Goal: Information Seeking & Learning: Find specific fact

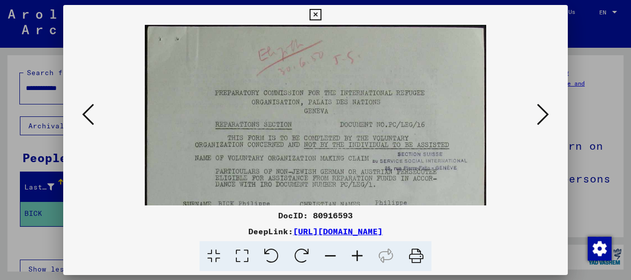
scroll to position [298, 0]
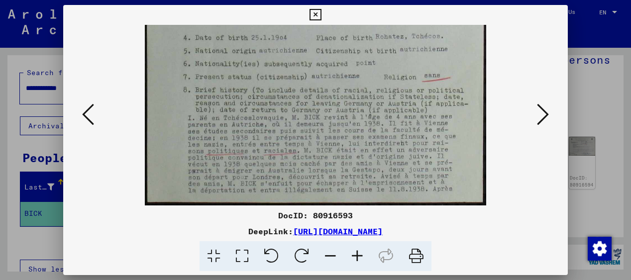
click at [545, 112] on icon at bounding box center [543, 114] width 12 height 24
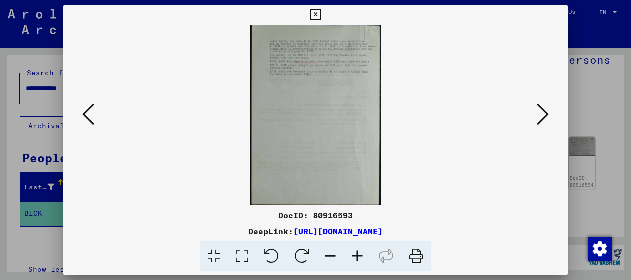
scroll to position [0, 0]
click at [356, 254] on icon at bounding box center [357, 256] width 27 height 30
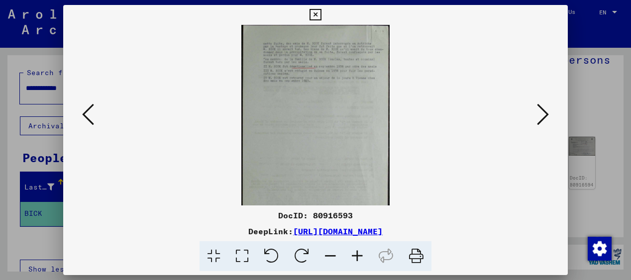
click at [356, 254] on icon at bounding box center [357, 256] width 27 height 30
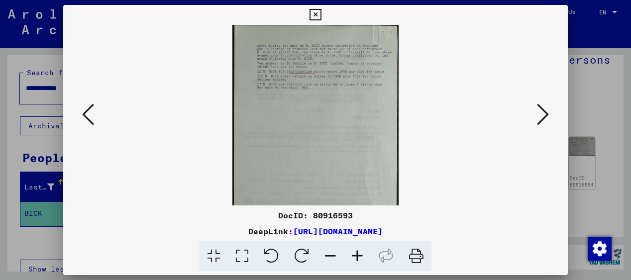
click at [356, 254] on icon at bounding box center [357, 256] width 27 height 30
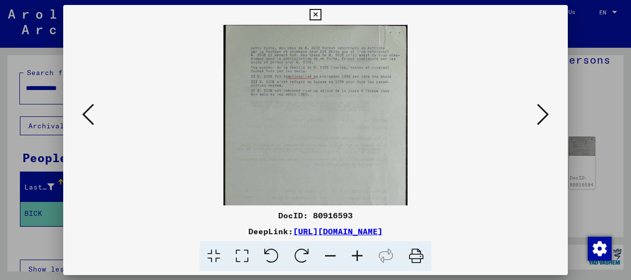
click at [356, 254] on icon at bounding box center [357, 256] width 27 height 30
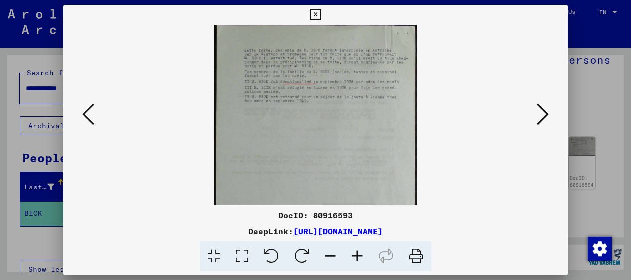
click at [356, 254] on icon at bounding box center [357, 256] width 27 height 30
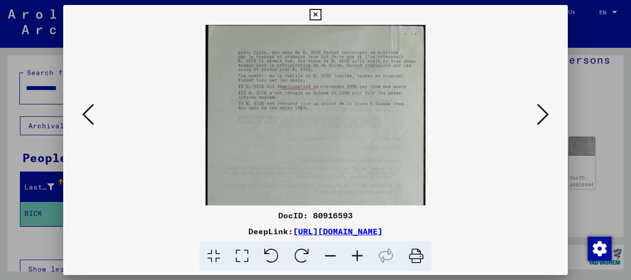
click at [356, 254] on icon at bounding box center [357, 256] width 27 height 30
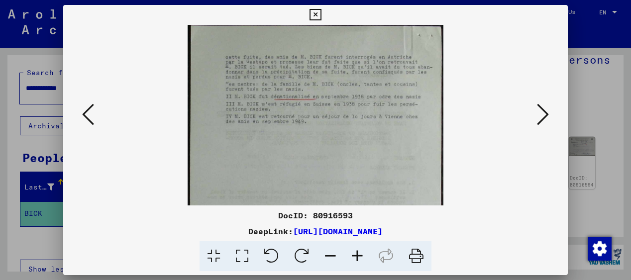
click at [356, 254] on icon at bounding box center [357, 256] width 27 height 30
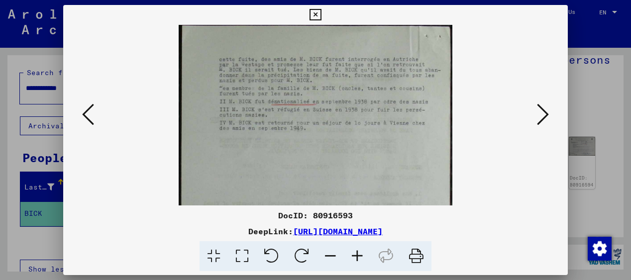
click at [356, 254] on icon at bounding box center [357, 256] width 27 height 30
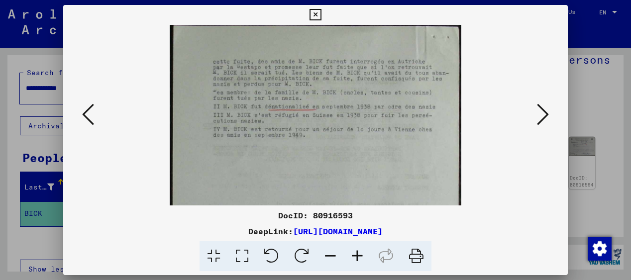
click at [356, 254] on icon at bounding box center [357, 256] width 27 height 30
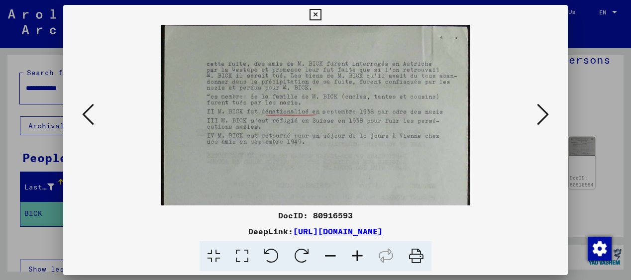
click at [356, 254] on icon at bounding box center [357, 256] width 27 height 30
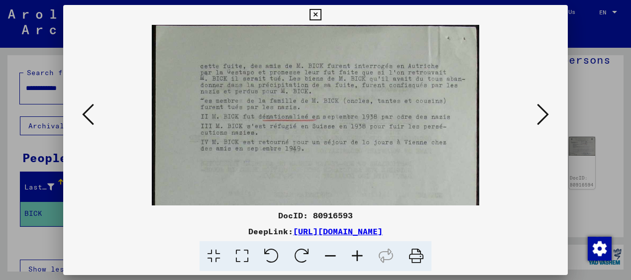
click at [356, 254] on icon at bounding box center [357, 256] width 27 height 30
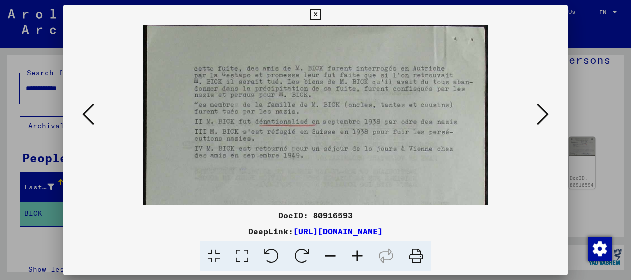
click at [356, 254] on icon at bounding box center [357, 256] width 27 height 30
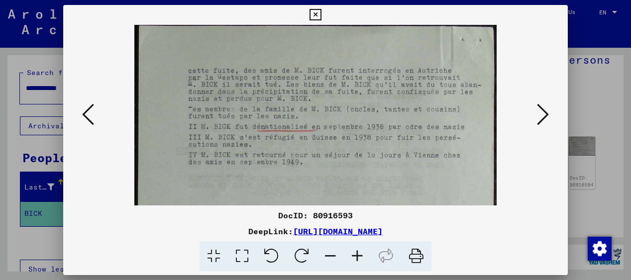
click at [545, 111] on icon at bounding box center [543, 114] width 12 height 24
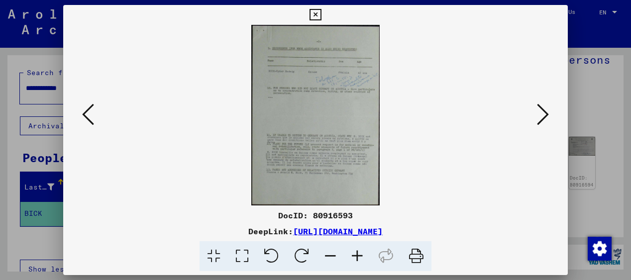
click at [357, 257] on icon at bounding box center [357, 256] width 27 height 30
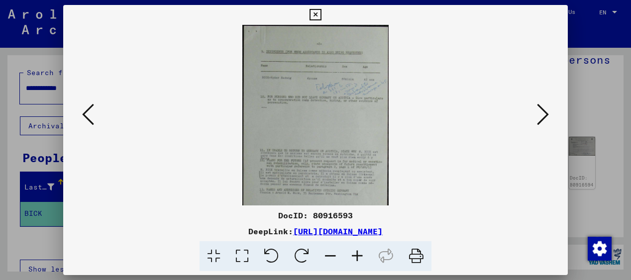
click at [357, 257] on icon at bounding box center [357, 256] width 27 height 30
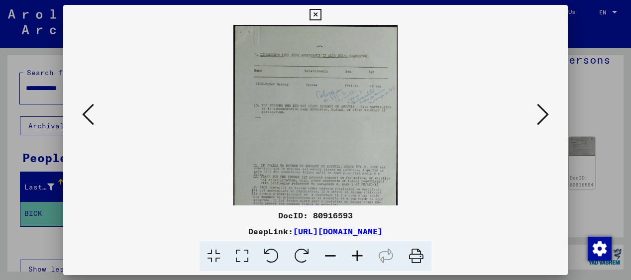
click at [357, 257] on icon at bounding box center [357, 256] width 27 height 30
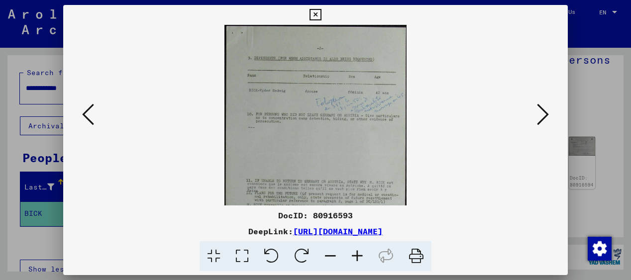
click at [357, 257] on icon at bounding box center [357, 256] width 27 height 30
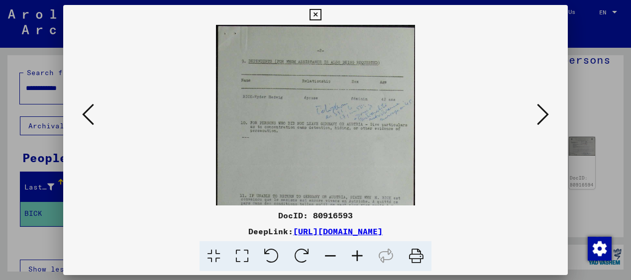
click at [357, 257] on icon at bounding box center [357, 256] width 27 height 30
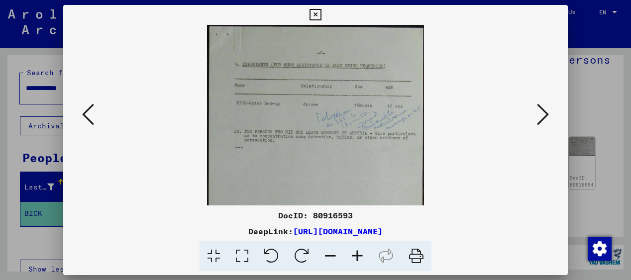
click at [357, 257] on icon at bounding box center [357, 256] width 27 height 30
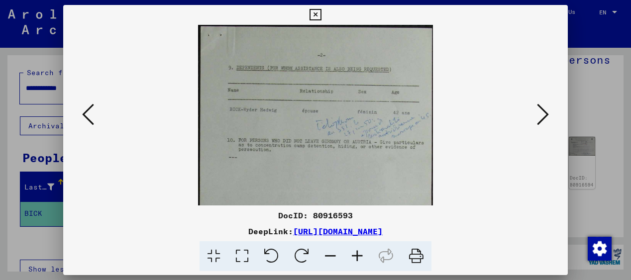
click at [357, 257] on icon at bounding box center [357, 256] width 27 height 30
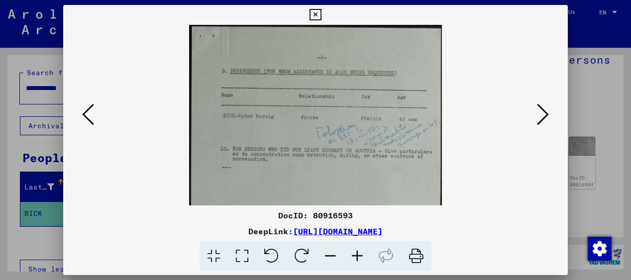
click at [357, 257] on icon at bounding box center [357, 256] width 27 height 30
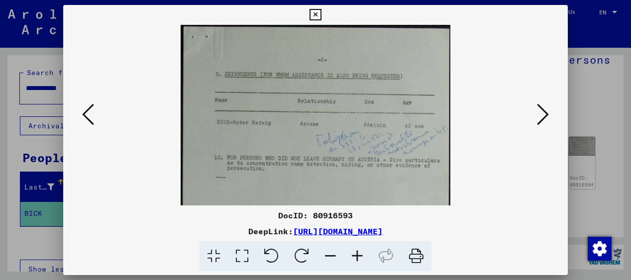
click at [357, 257] on icon at bounding box center [357, 256] width 27 height 30
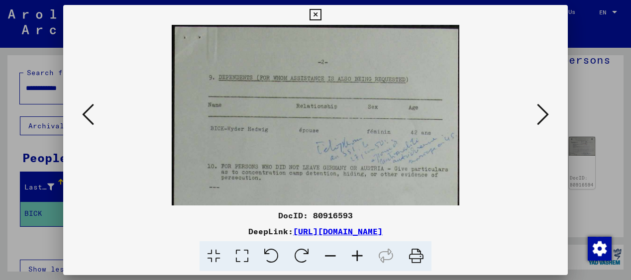
click at [357, 257] on icon at bounding box center [357, 256] width 27 height 30
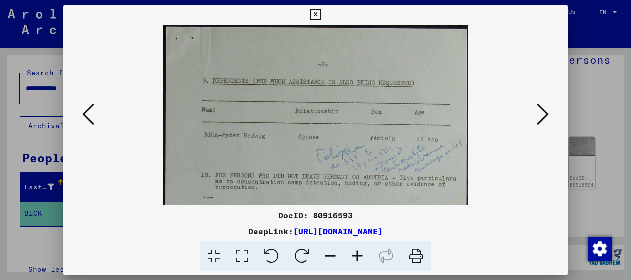
click at [357, 257] on icon at bounding box center [357, 256] width 27 height 30
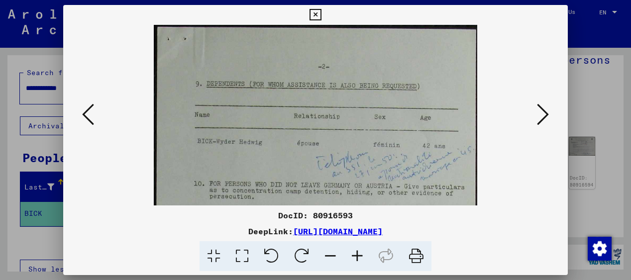
click at [357, 257] on icon at bounding box center [357, 256] width 27 height 30
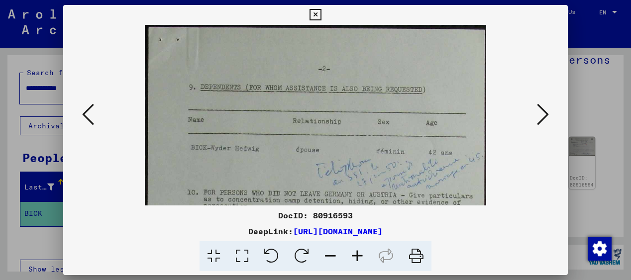
click at [357, 257] on icon at bounding box center [357, 256] width 27 height 30
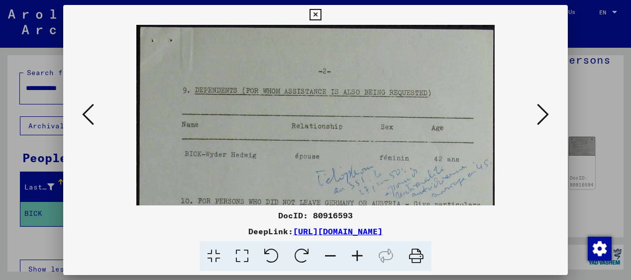
click at [358, 253] on icon at bounding box center [357, 256] width 27 height 30
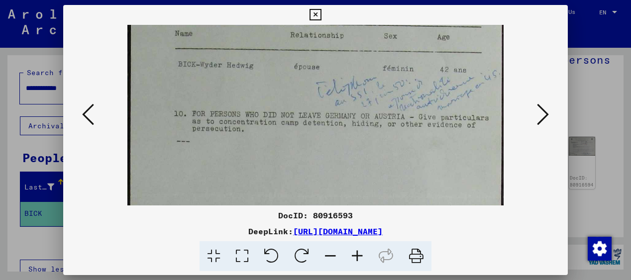
drag, startPoint x: 377, startPoint y: 186, endPoint x: 368, endPoint y: 89, distance: 97.0
click at [368, 89] on img at bounding box center [315, 193] width 376 height 529
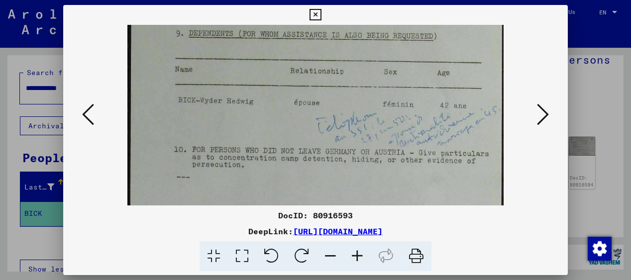
scroll to position [59, 0]
drag, startPoint x: 384, startPoint y: 168, endPoint x: 334, endPoint y: 204, distance: 62.3
click at [334, 205] on img at bounding box center [315, 230] width 376 height 529
click at [355, 258] on icon at bounding box center [357, 256] width 27 height 30
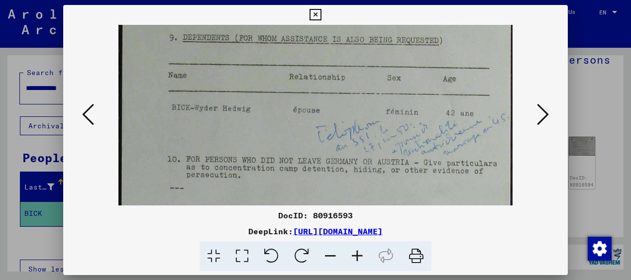
click at [355, 258] on icon at bounding box center [357, 256] width 27 height 30
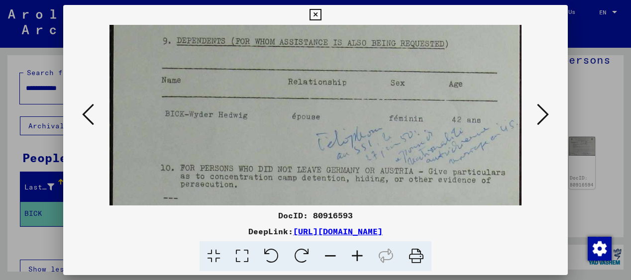
click at [355, 258] on icon at bounding box center [357, 256] width 27 height 30
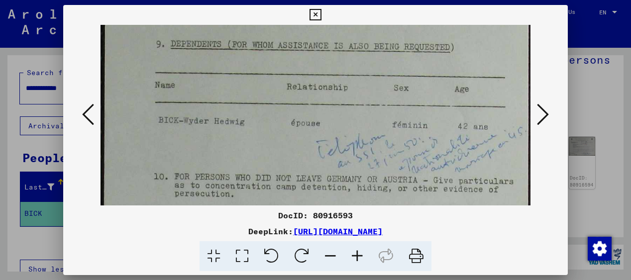
click at [355, 258] on icon at bounding box center [357, 256] width 27 height 30
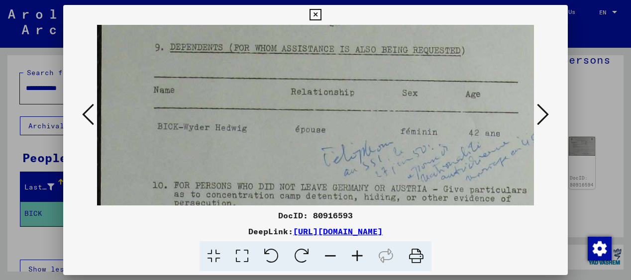
click at [355, 258] on icon at bounding box center [357, 256] width 27 height 30
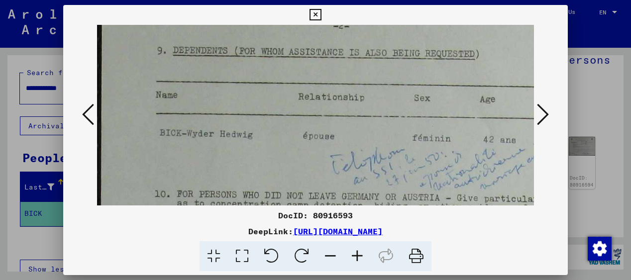
click at [355, 258] on icon at bounding box center [357, 256] width 27 height 30
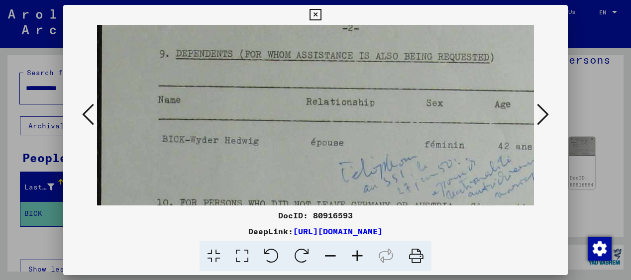
click at [355, 258] on icon at bounding box center [357, 256] width 27 height 30
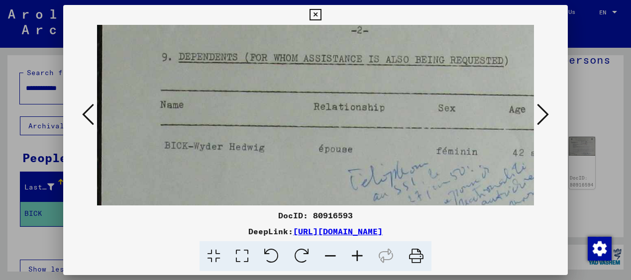
click at [355, 258] on icon at bounding box center [357, 256] width 27 height 30
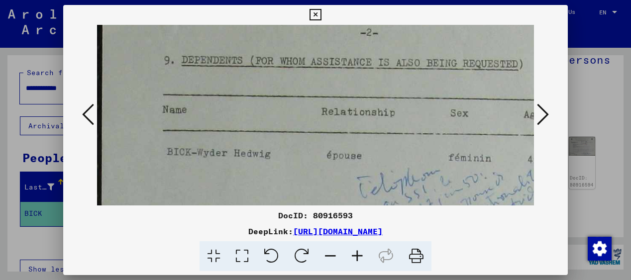
click at [355, 258] on icon at bounding box center [357, 256] width 27 height 30
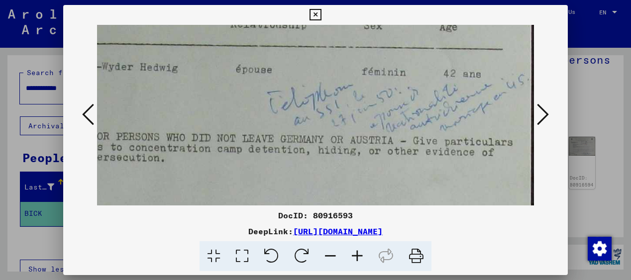
scroll to position [152, 98]
drag, startPoint x: 439, startPoint y: 168, endPoint x: 323, endPoint y: 75, distance: 148.6
click at [323, 75] on img at bounding box center [267, 249] width 536 height 753
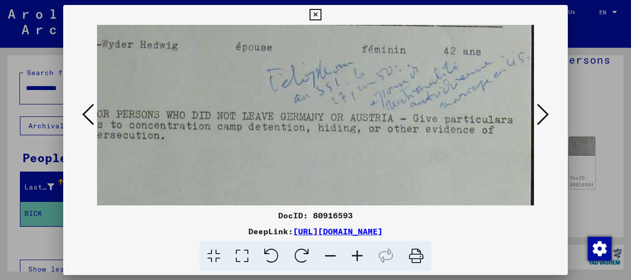
drag, startPoint x: 423, startPoint y: 132, endPoint x: 382, endPoint y: 110, distance: 46.1
click at [382, 110] on img at bounding box center [267, 227] width 536 height 753
click at [360, 257] on icon at bounding box center [357, 256] width 27 height 30
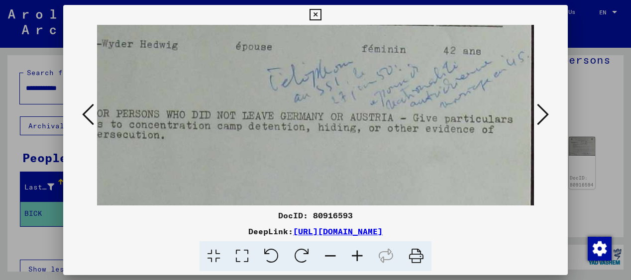
click at [360, 257] on icon at bounding box center [357, 256] width 27 height 30
click at [356, 255] on icon at bounding box center [357, 256] width 27 height 30
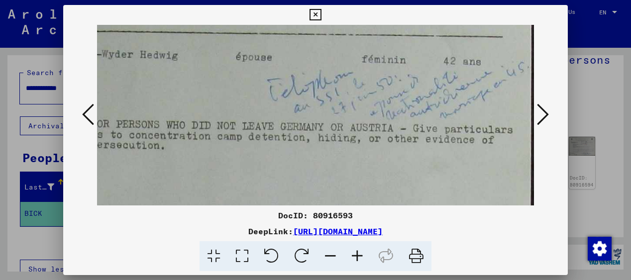
drag, startPoint x: 435, startPoint y: 135, endPoint x: 410, endPoint y: 145, distance: 26.1
click at [410, 145] on img at bounding box center [267, 237] width 536 height 753
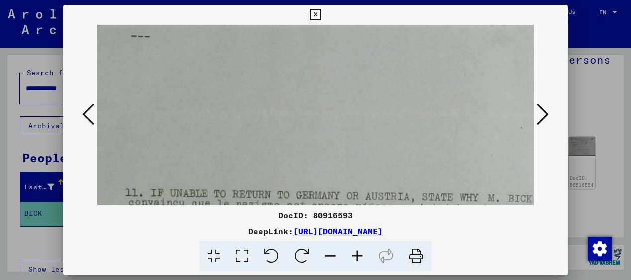
scroll to position [291, 36]
drag, startPoint x: 278, startPoint y: 172, endPoint x: 340, endPoint y: 45, distance: 141.5
click at [340, 45] on img at bounding box center [329, 109] width 536 height 753
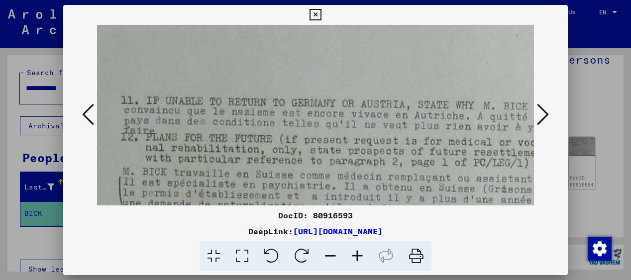
scroll to position [412, 45]
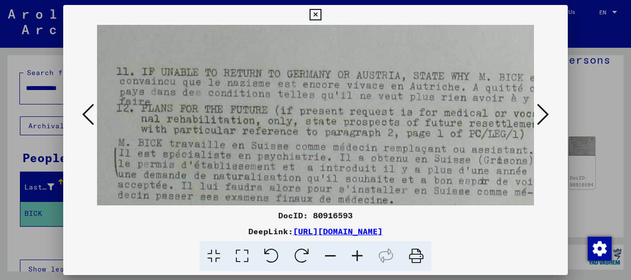
drag, startPoint x: 324, startPoint y: 142, endPoint x: 314, endPoint y: 21, distance: 121.8
click at [314, 21] on div "DocID: 80916593 DeepLink: [URL][DOMAIN_NAME]" at bounding box center [315, 138] width 504 height 267
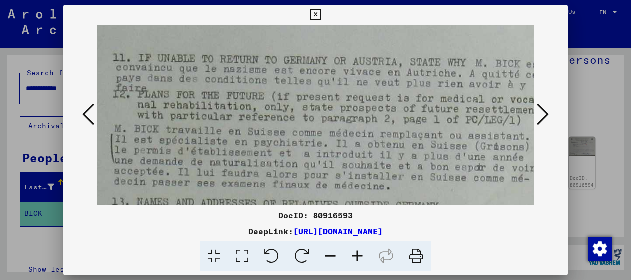
scroll to position [426, 50]
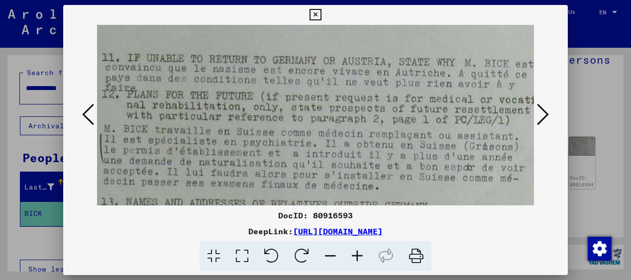
drag, startPoint x: 317, startPoint y: 119, endPoint x: 303, endPoint y: 105, distance: 19.7
click at [334, 256] on icon at bounding box center [330, 256] width 27 height 30
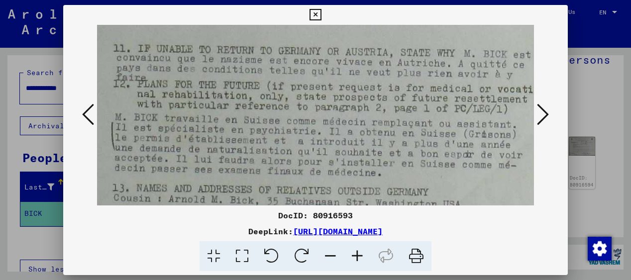
drag, startPoint x: 349, startPoint y: 151, endPoint x: 363, endPoint y: 156, distance: 14.8
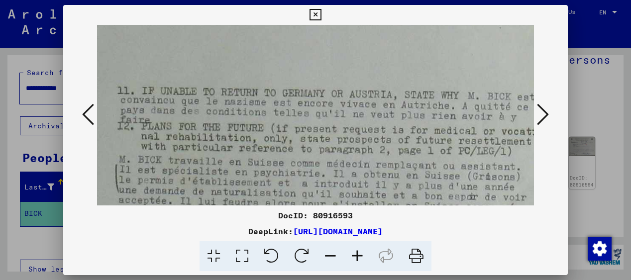
drag, startPoint x: 283, startPoint y: 179, endPoint x: 286, endPoint y: 189, distance: 11.0
click at [286, 189] on img at bounding box center [314, 11] width 518 height 728
click at [543, 113] on icon at bounding box center [543, 114] width 12 height 24
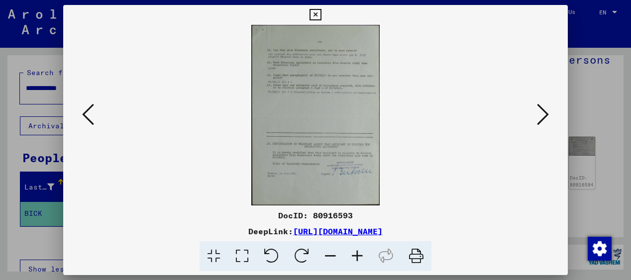
click at [357, 253] on icon at bounding box center [357, 256] width 27 height 30
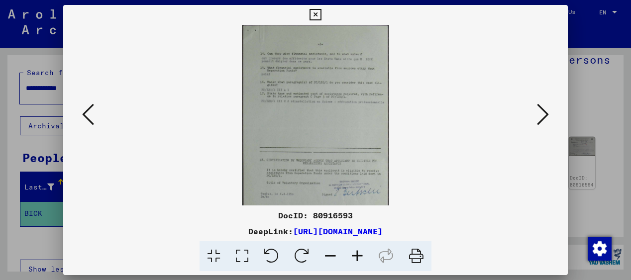
click at [357, 253] on icon at bounding box center [357, 256] width 27 height 30
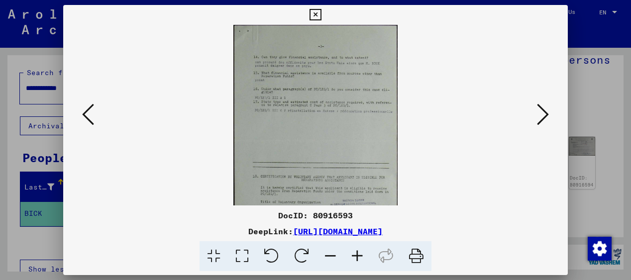
click at [357, 253] on icon at bounding box center [357, 256] width 27 height 30
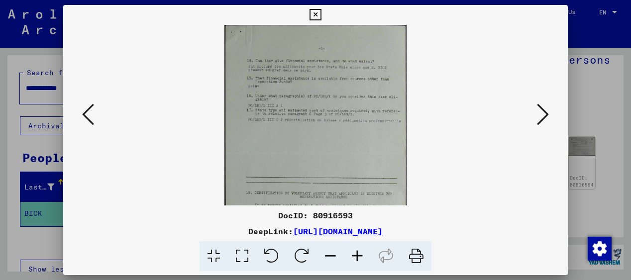
click at [357, 253] on icon at bounding box center [357, 256] width 27 height 30
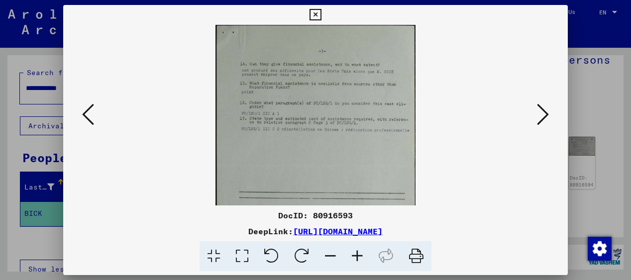
click at [357, 253] on icon at bounding box center [357, 256] width 27 height 30
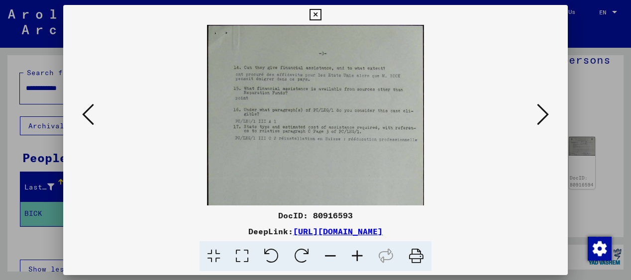
click at [357, 253] on icon at bounding box center [357, 256] width 27 height 30
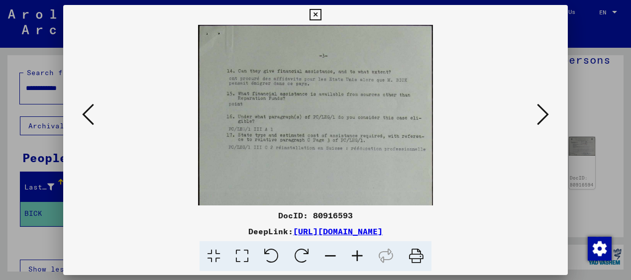
click at [357, 253] on icon at bounding box center [357, 256] width 27 height 30
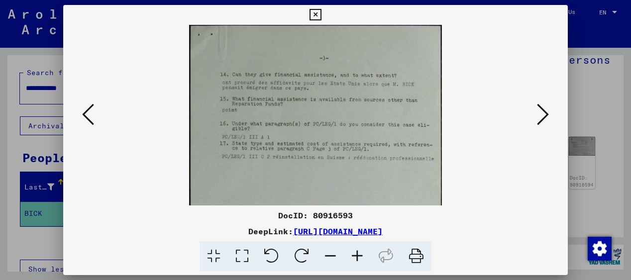
click at [357, 253] on icon at bounding box center [357, 256] width 27 height 30
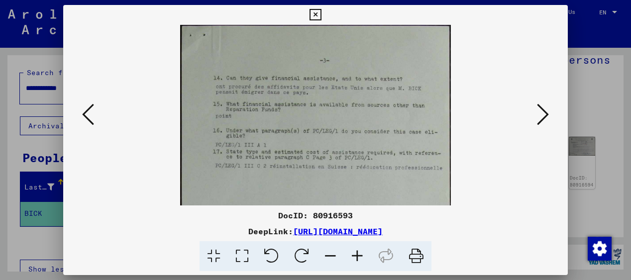
click at [357, 253] on icon at bounding box center [357, 256] width 27 height 30
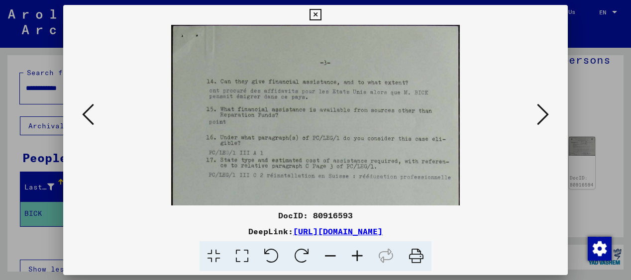
click at [357, 253] on icon at bounding box center [357, 256] width 27 height 30
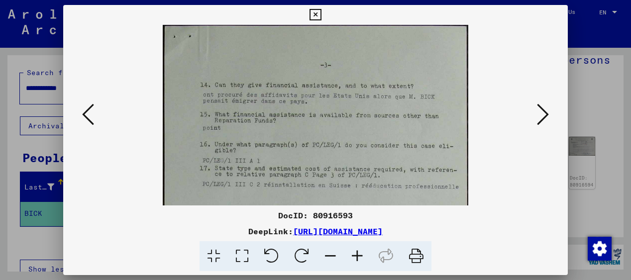
click at [357, 253] on icon at bounding box center [357, 256] width 27 height 30
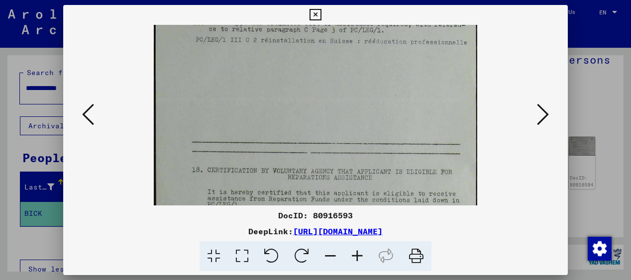
drag, startPoint x: 366, startPoint y: 179, endPoint x: 355, endPoint y: 22, distance: 157.5
click at [355, 22] on div "DocID: 80916593 DeepLink: [URL][DOMAIN_NAME]" at bounding box center [315, 138] width 504 height 267
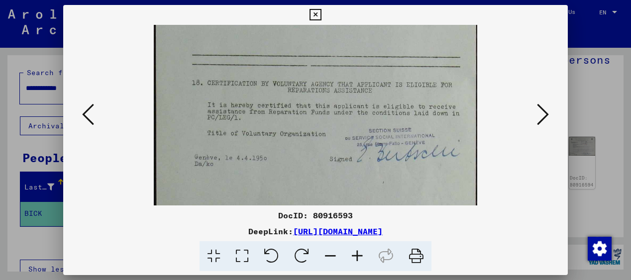
drag, startPoint x: 368, startPoint y: 146, endPoint x: 356, endPoint y: 61, distance: 85.4
click at [356, 61] on img at bounding box center [316, 11] width 324 height 454
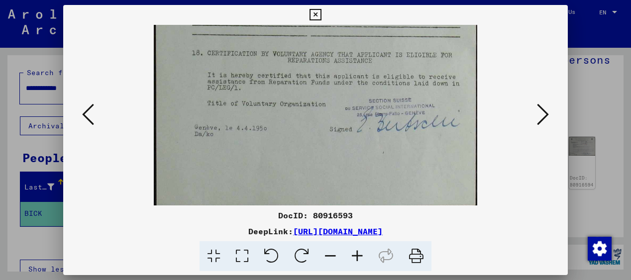
scroll to position [274, 0]
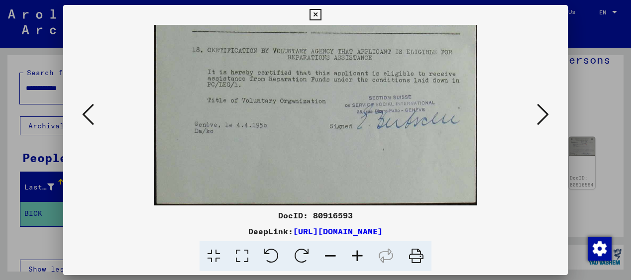
drag, startPoint x: 331, startPoint y: 134, endPoint x: 326, endPoint y: 88, distance: 47.1
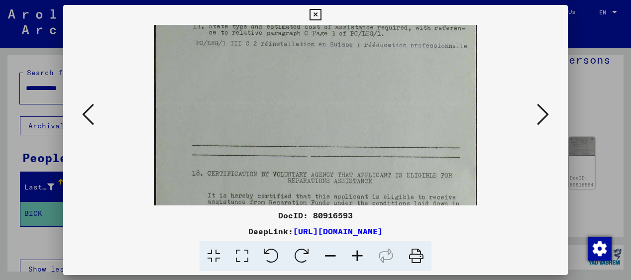
drag, startPoint x: 326, startPoint y: 88, endPoint x: 325, endPoint y: 212, distance: 124.3
click at [325, 212] on div "DocID: 80916593 DeepLink: [URL][DOMAIN_NAME]" at bounding box center [315, 138] width 504 height 267
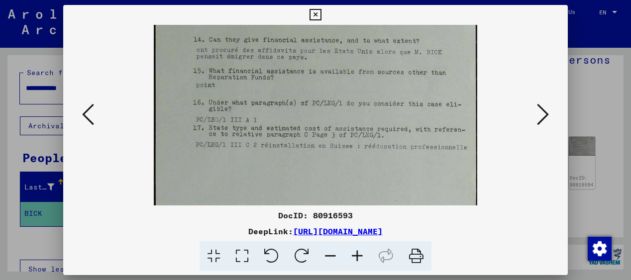
scroll to position [0, 0]
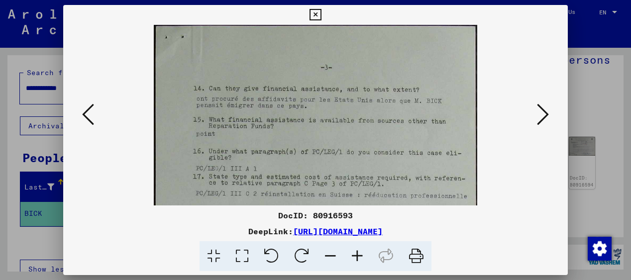
drag, startPoint x: 345, startPoint y: 72, endPoint x: 351, endPoint y: 257, distance: 185.6
click at [352, 258] on div "DocID: 80916593 DeepLink: [URL][DOMAIN_NAME]" at bounding box center [315, 138] width 504 height 267
click at [544, 112] on icon at bounding box center [543, 114] width 12 height 24
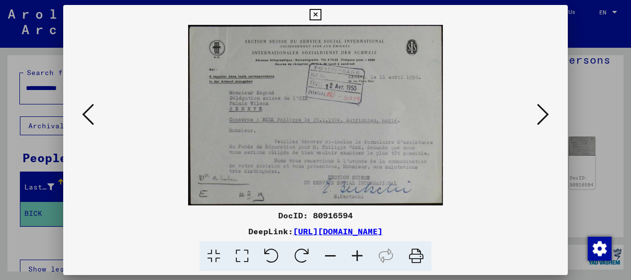
click at [359, 257] on icon at bounding box center [357, 256] width 27 height 30
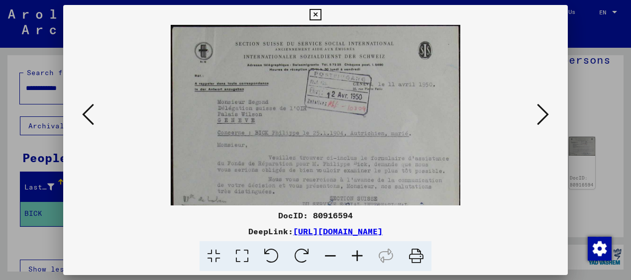
click at [359, 257] on icon at bounding box center [357, 256] width 27 height 30
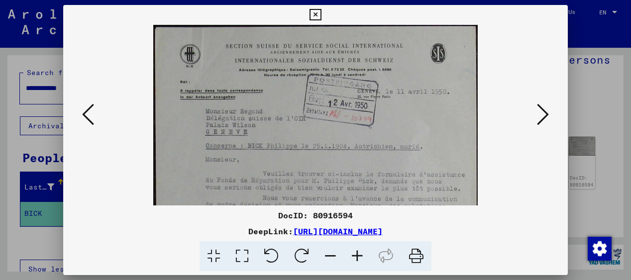
click at [359, 257] on icon at bounding box center [357, 256] width 27 height 30
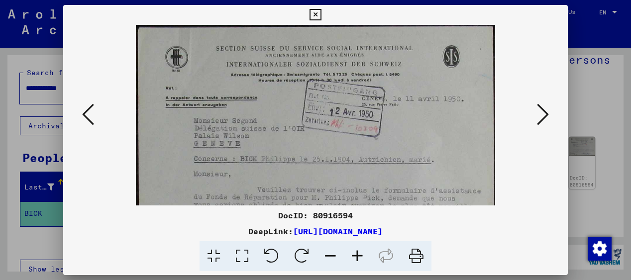
click at [359, 257] on icon at bounding box center [357, 256] width 27 height 30
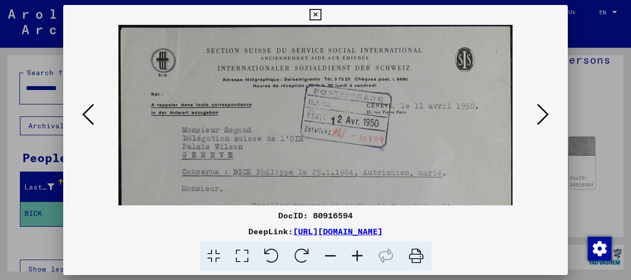
click at [359, 257] on icon at bounding box center [357, 256] width 27 height 30
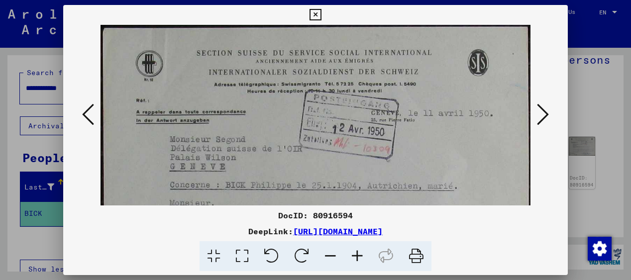
click at [359, 257] on icon at bounding box center [357, 256] width 27 height 30
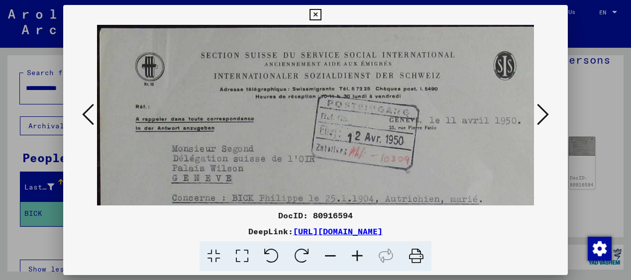
click at [359, 257] on icon at bounding box center [357, 256] width 27 height 30
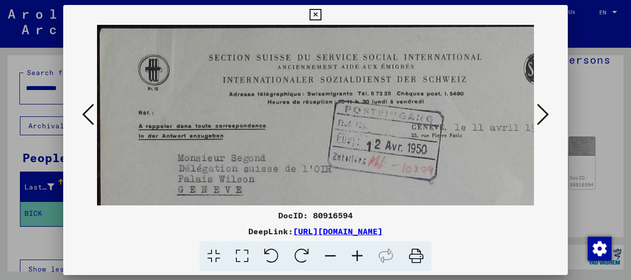
click at [359, 257] on icon at bounding box center [357, 256] width 27 height 30
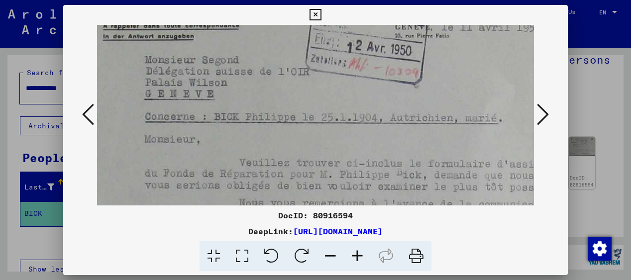
scroll to position [108, 40]
drag, startPoint x: 360, startPoint y: 181, endPoint x: 320, endPoint y: 73, distance: 115.2
click at [320, 73] on img at bounding box center [324, 106] width 535 height 379
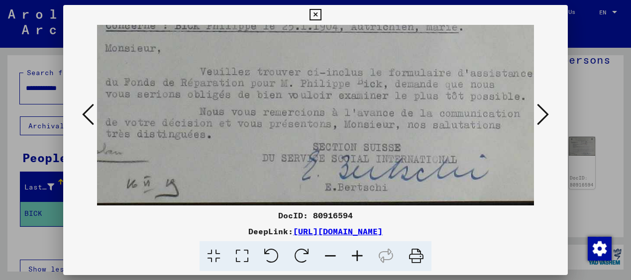
scroll to position [199, 78]
drag, startPoint x: 327, startPoint y: 179, endPoint x: 288, endPoint y: 78, distance: 107.5
click at [288, 78] on img at bounding box center [286, 15] width 535 height 379
click at [288, 78] on img at bounding box center [285, 15] width 535 height 379
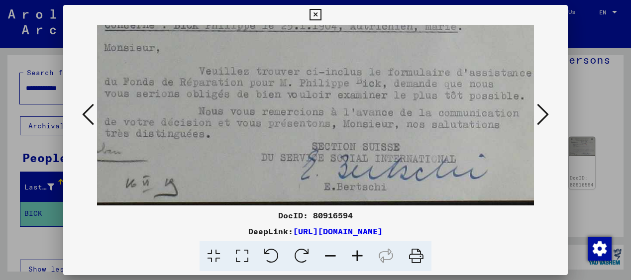
click at [544, 108] on icon at bounding box center [543, 114] width 12 height 24
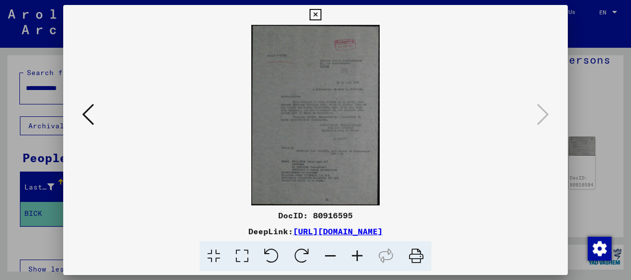
scroll to position [0, 0]
click at [354, 256] on icon at bounding box center [357, 256] width 27 height 30
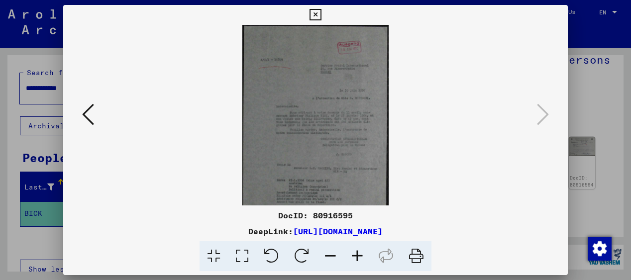
click at [354, 256] on icon at bounding box center [357, 256] width 27 height 30
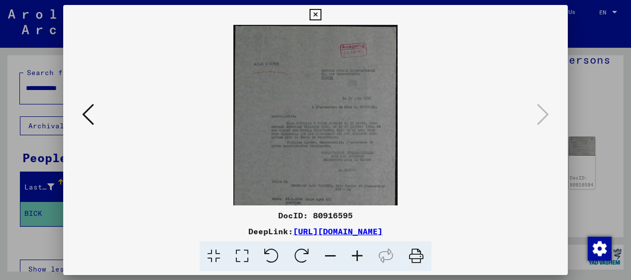
click at [354, 256] on icon at bounding box center [357, 256] width 27 height 30
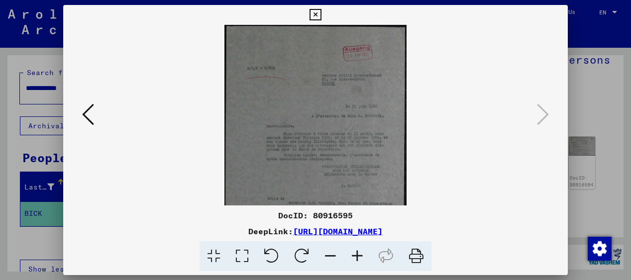
click at [354, 256] on icon at bounding box center [357, 256] width 27 height 30
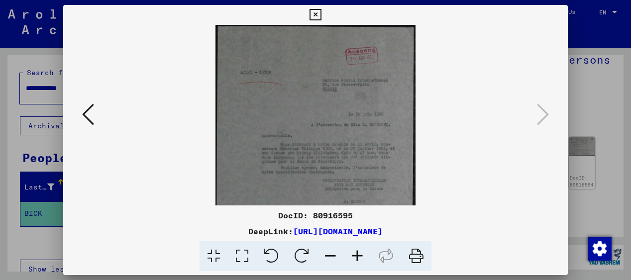
click at [354, 256] on icon at bounding box center [357, 256] width 27 height 30
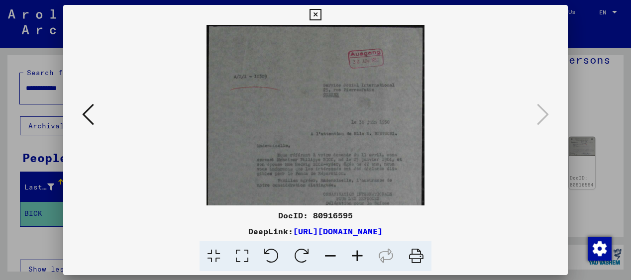
click at [354, 256] on icon at bounding box center [357, 256] width 27 height 30
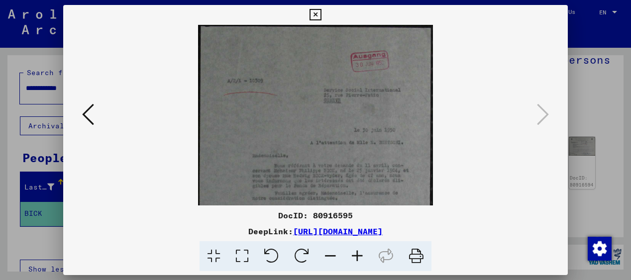
click at [354, 256] on icon at bounding box center [357, 256] width 27 height 30
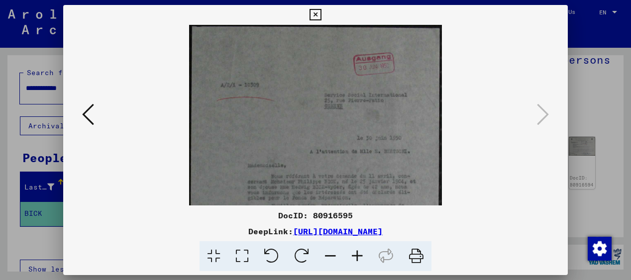
click at [354, 256] on icon at bounding box center [357, 256] width 27 height 30
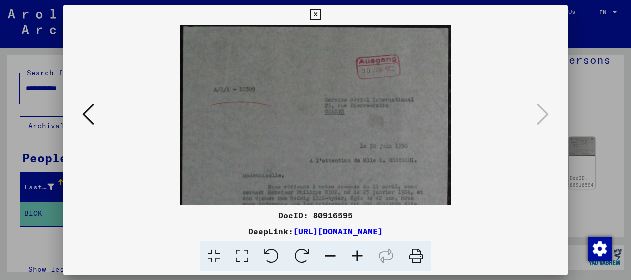
click at [354, 256] on icon at bounding box center [357, 256] width 27 height 30
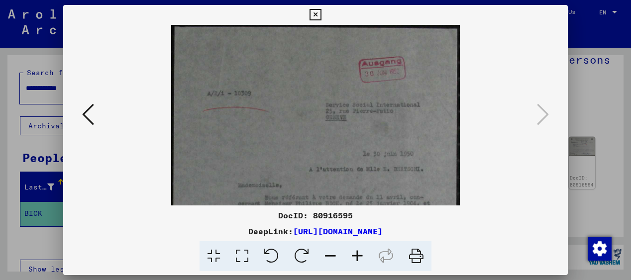
click at [354, 256] on icon at bounding box center [357, 256] width 27 height 30
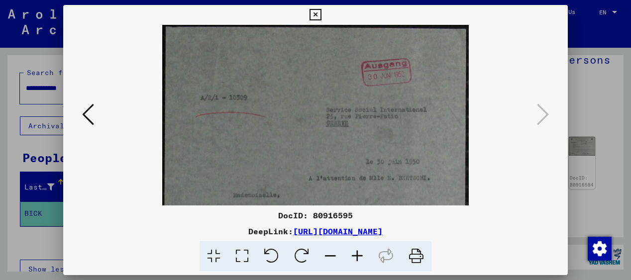
click at [354, 256] on icon at bounding box center [357, 256] width 27 height 30
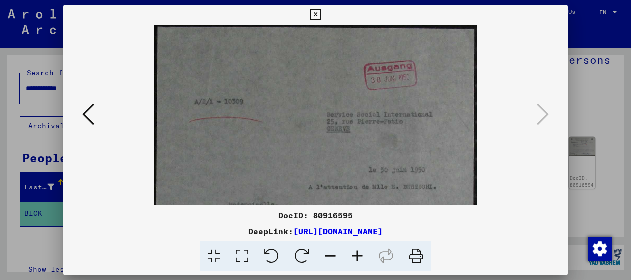
click at [354, 256] on icon at bounding box center [357, 256] width 27 height 30
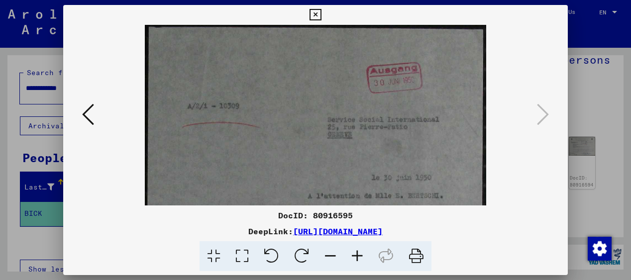
click at [354, 256] on icon at bounding box center [357, 256] width 27 height 30
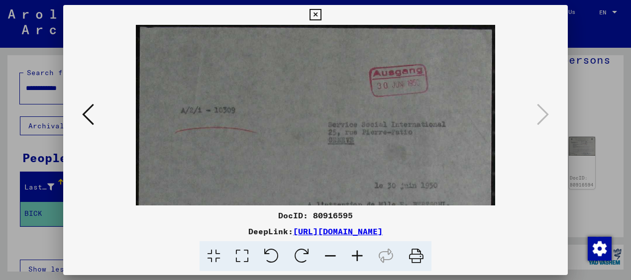
click at [354, 256] on icon at bounding box center [357, 256] width 27 height 30
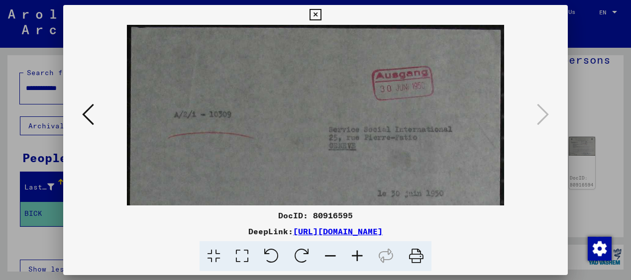
click at [354, 256] on icon at bounding box center [357, 256] width 27 height 30
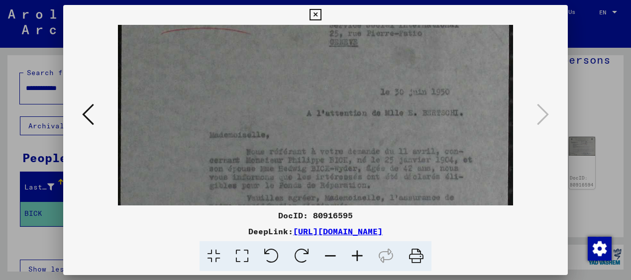
scroll to position [110, 0]
drag, startPoint x: 412, startPoint y: 183, endPoint x: 395, endPoint y: 73, distance: 111.6
click at [395, 73] on img at bounding box center [315, 191] width 395 height 554
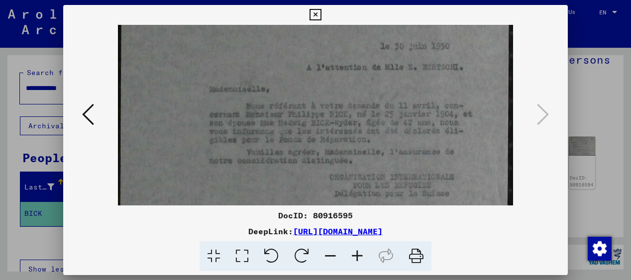
scroll to position [156, 0]
drag, startPoint x: 393, startPoint y: 167, endPoint x: 384, endPoint y: 121, distance: 46.1
click at [384, 121] on img at bounding box center [315, 146] width 395 height 554
click at [358, 255] on icon at bounding box center [357, 256] width 27 height 30
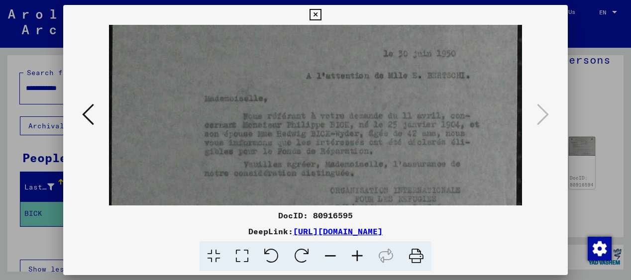
click at [358, 255] on icon at bounding box center [357, 256] width 27 height 30
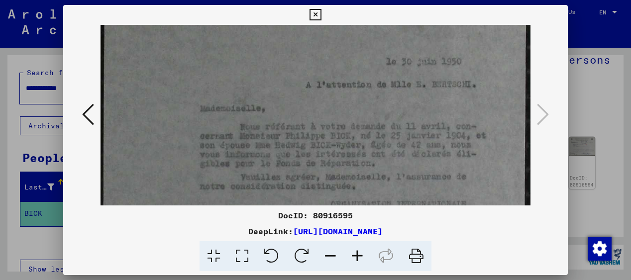
click at [358, 255] on icon at bounding box center [357, 256] width 27 height 30
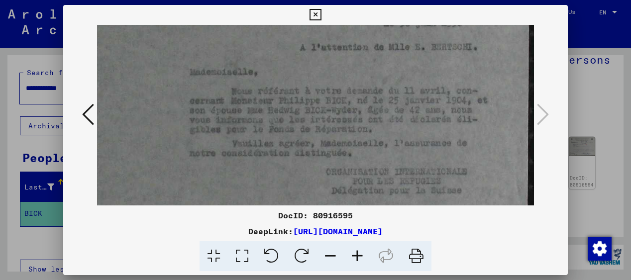
scroll to position [212, 11]
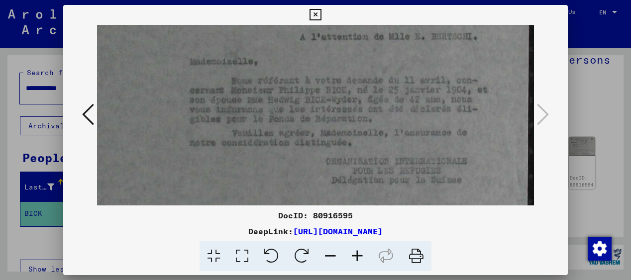
drag, startPoint x: 397, startPoint y: 158, endPoint x: 366, endPoint y: 101, distance: 65.0
click at [366, 101] on img at bounding box center [310, 126] width 448 height 628
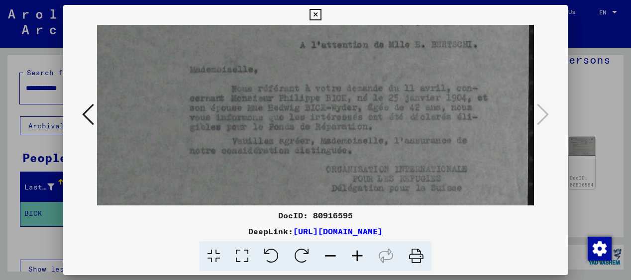
drag, startPoint x: 367, startPoint y: 129, endPoint x: 358, endPoint y: 136, distance: 11.7
click at [358, 136] on img at bounding box center [310, 134] width 448 height 628
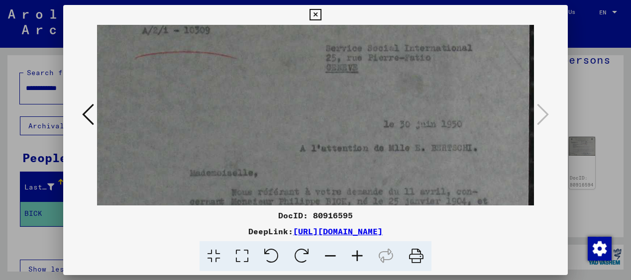
scroll to position [49, 11]
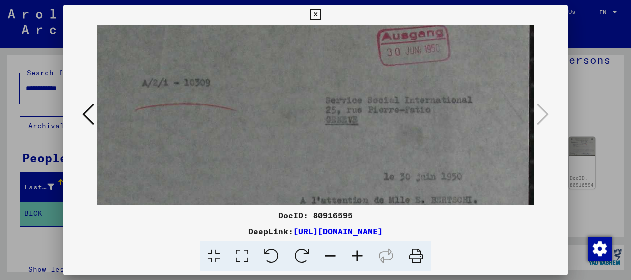
drag, startPoint x: 458, startPoint y: 71, endPoint x: 432, endPoint y: 224, distance: 154.8
click at [433, 225] on div "DocID: 80916595 DeepLink: [URL][DOMAIN_NAME]" at bounding box center [315, 138] width 504 height 267
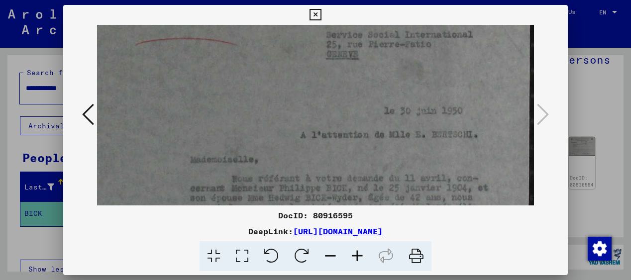
scroll to position [118, 10]
drag, startPoint x: 439, startPoint y: 125, endPoint x: 427, endPoint y: 90, distance: 37.1
click at [427, 90] on img at bounding box center [311, 221] width 448 height 628
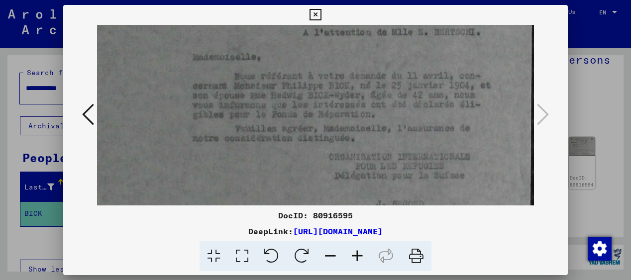
scroll to position [217, 8]
drag, startPoint x: 430, startPoint y: 150, endPoint x: 432, endPoint y: 50, distance: 99.5
click at [432, 50] on img at bounding box center [313, 122] width 448 height 628
click at [86, 114] on icon at bounding box center [88, 114] width 12 height 24
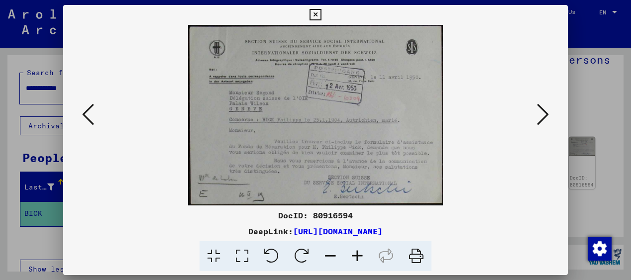
click at [86, 114] on icon at bounding box center [88, 114] width 12 height 24
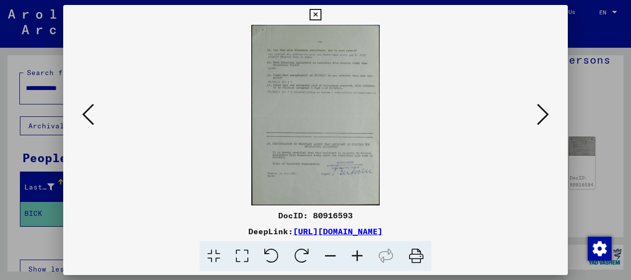
click at [540, 113] on icon at bounding box center [543, 114] width 12 height 24
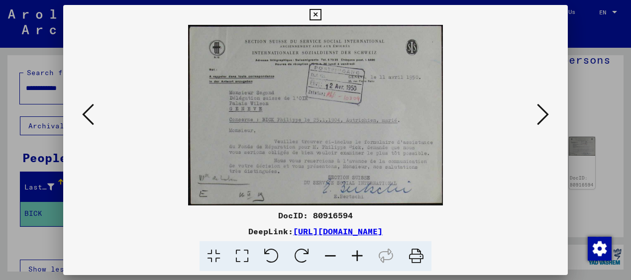
click at [540, 113] on icon at bounding box center [543, 114] width 12 height 24
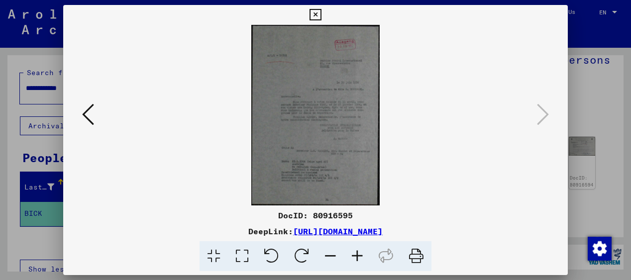
click at [85, 114] on icon at bounding box center [88, 114] width 12 height 24
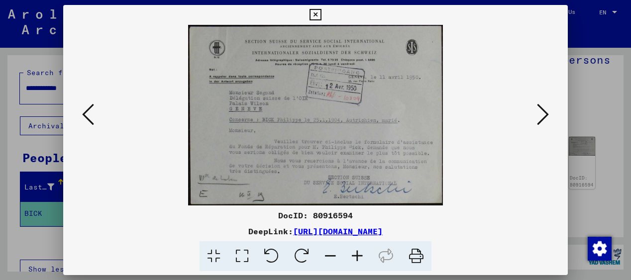
click at [85, 114] on icon at bounding box center [88, 114] width 12 height 24
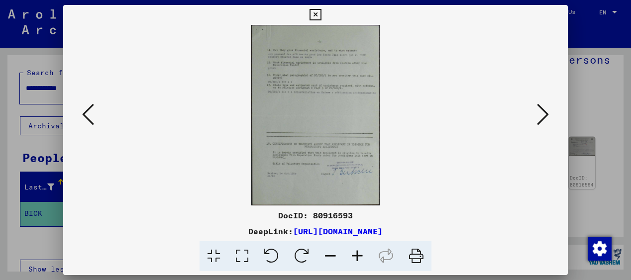
click at [357, 259] on icon at bounding box center [357, 256] width 27 height 30
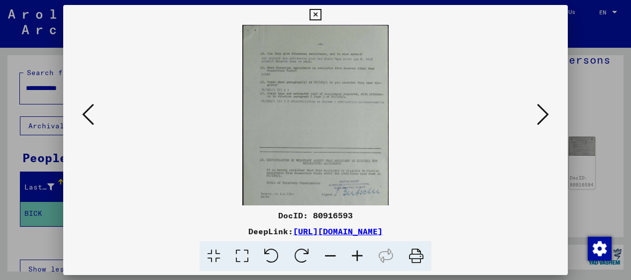
click at [357, 259] on icon at bounding box center [357, 256] width 27 height 30
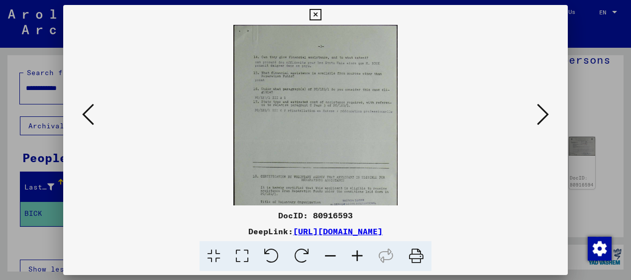
click at [357, 259] on icon at bounding box center [357, 256] width 27 height 30
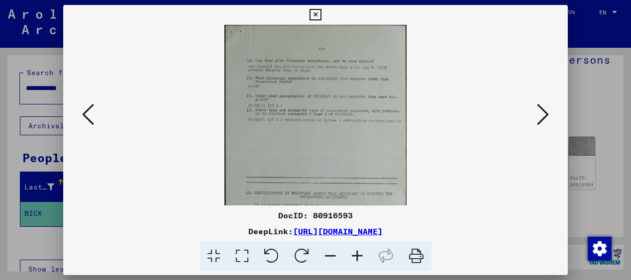
click at [357, 259] on icon at bounding box center [357, 256] width 27 height 30
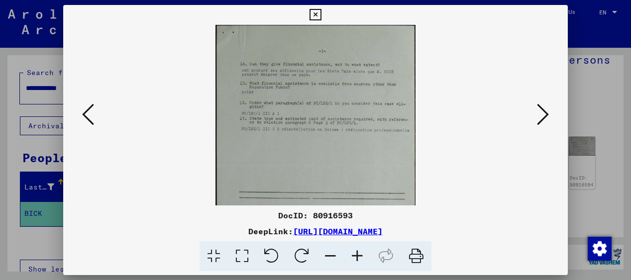
click at [357, 259] on icon at bounding box center [357, 256] width 27 height 30
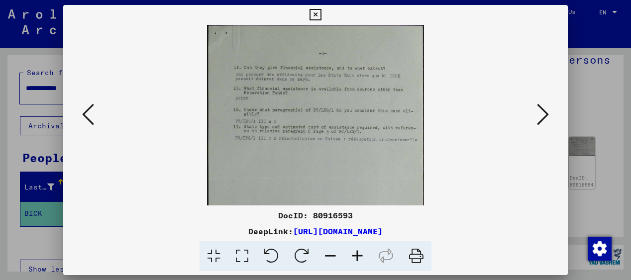
click at [357, 259] on icon at bounding box center [357, 256] width 27 height 30
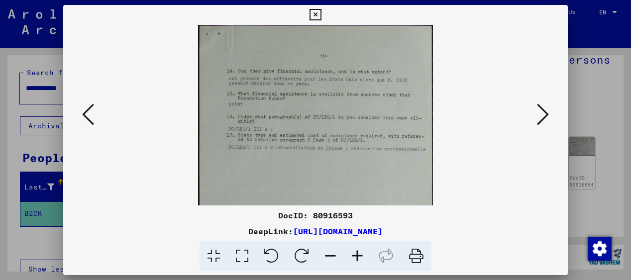
click at [357, 259] on icon at bounding box center [357, 256] width 27 height 30
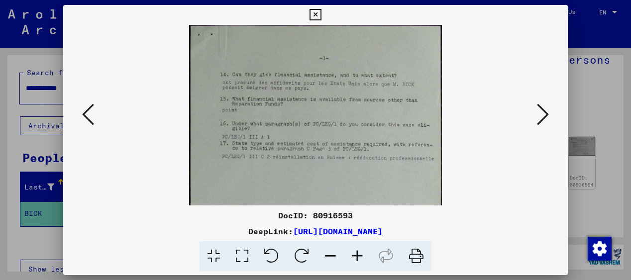
click at [357, 259] on icon at bounding box center [357, 256] width 27 height 30
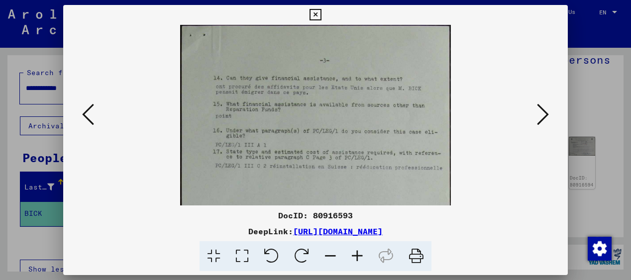
click at [357, 259] on icon at bounding box center [357, 256] width 27 height 30
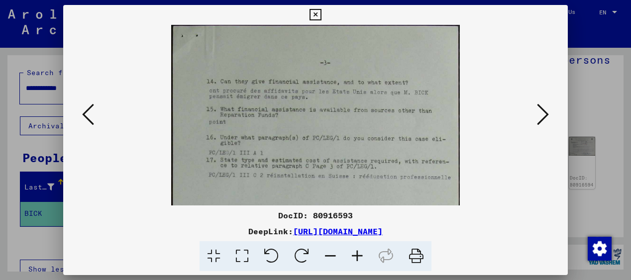
click at [357, 259] on icon at bounding box center [357, 256] width 27 height 30
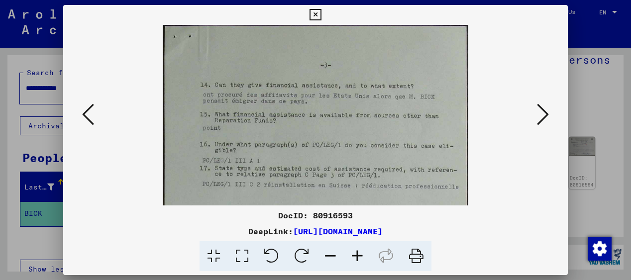
click at [357, 259] on icon at bounding box center [357, 256] width 27 height 30
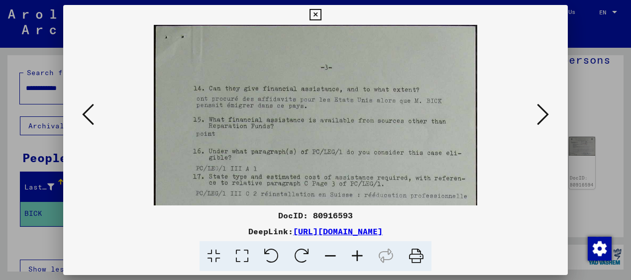
click at [357, 259] on icon at bounding box center [357, 256] width 27 height 30
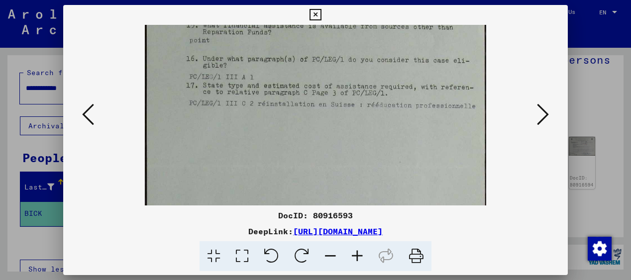
scroll to position [147, 0]
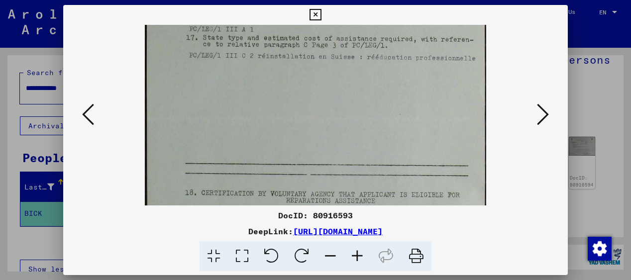
drag, startPoint x: 367, startPoint y: 188, endPoint x: 352, endPoint y: 41, distance: 148.0
click at [352, 41] on img at bounding box center [315, 117] width 341 height 479
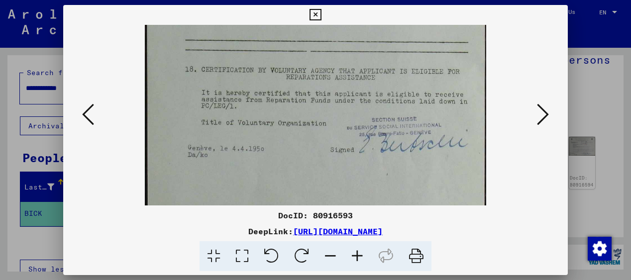
scroll to position [281, 0]
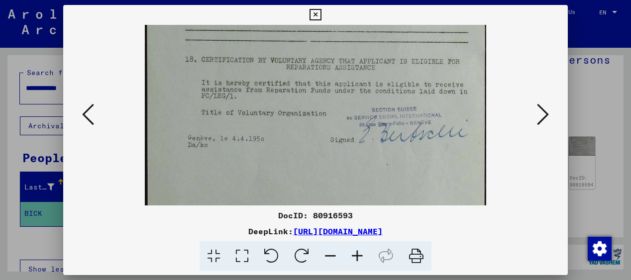
drag, startPoint x: 358, startPoint y: 131, endPoint x: 343, endPoint y: -2, distance: 134.2
click at [343, 0] on html "**********" at bounding box center [315, 140] width 631 height 280
click at [358, 258] on icon at bounding box center [357, 256] width 27 height 30
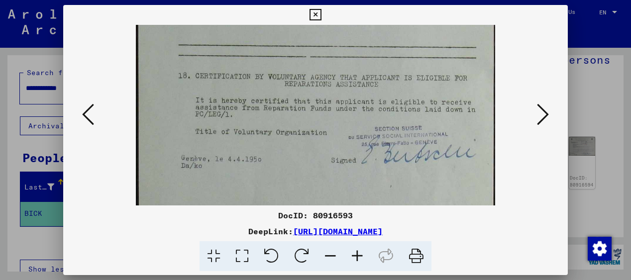
click at [358, 258] on icon at bounding box center [357, 256] width 27 height 30
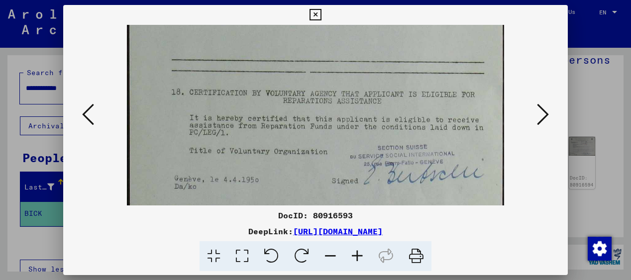
click at [358, 258] on icon at bounding box center [357, 256] width 27 height 30
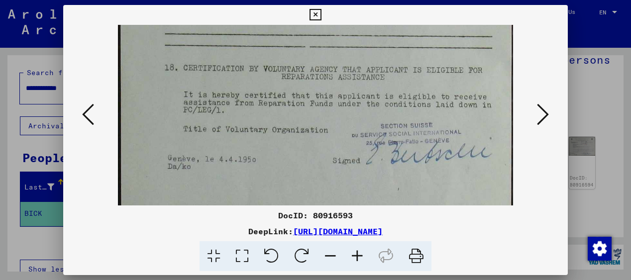
scroll to position [326, 0]
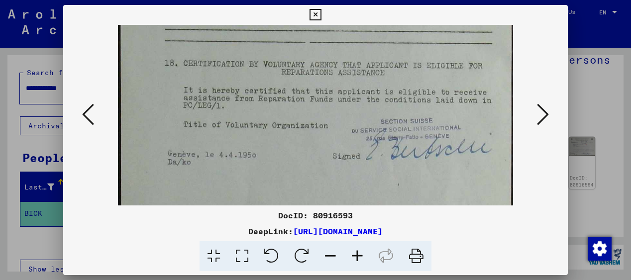
drag, startPoint x: 300, startPoint y: 173, endPoint x: 304, endPoint y: 128, distance: 45.4
click at [85, 115] on icon at bounding box center [88, 114] width 12 height 24
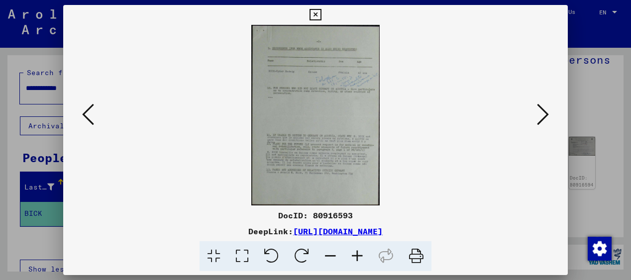
click at [356, 254] on icon at bounding box center [357, 256] width 27 height 30
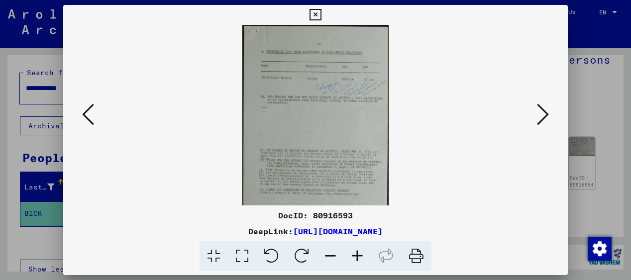
click at [356, 254] on icon at bounding box center [357, 256] width 27 height 30
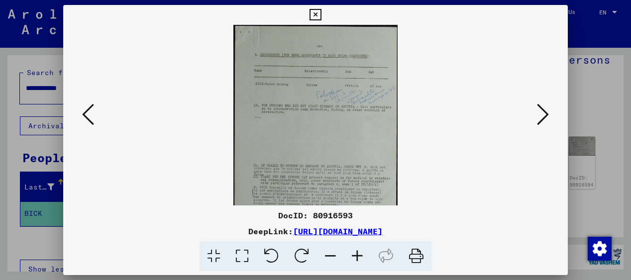
click at [356, 254] on icon at bounding box center [357, 256] width 27 height 30
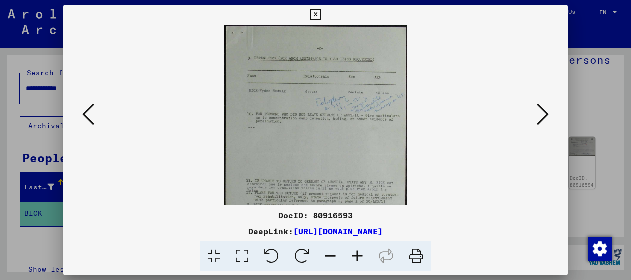
click at [356, 254] on icon at bounding box center [357, 256] width 27 height 30
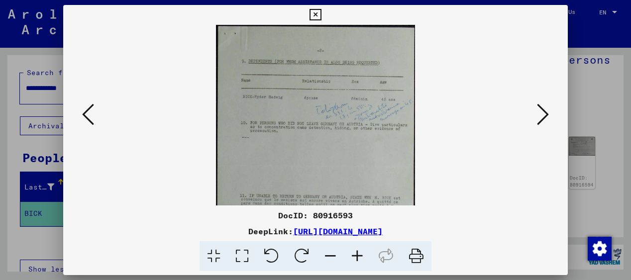
click at [356, 254] on icon at bounding box center [357, 256] width 27 height 30
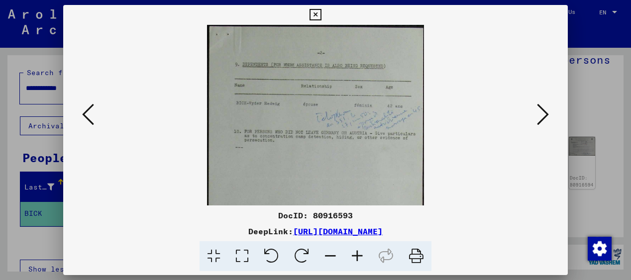
click at [356, 254] on icon at bounding box center [357, 256] width 27 height 30
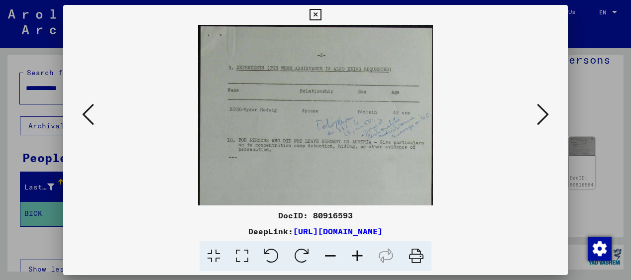
click at [356, 254] on icon at bounding box center [357, 256] width 27 height 30
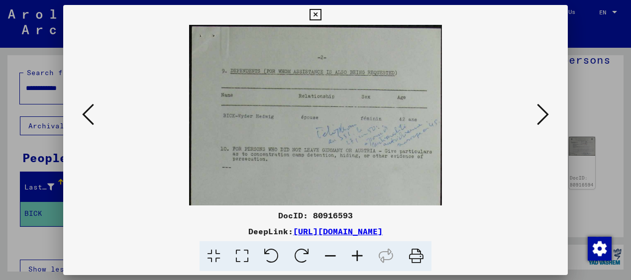
click at [356, 254] on icon at bounding box center [357, 256] width 27 height 30
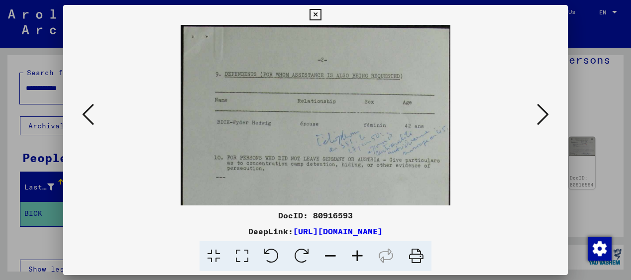
click at [356, 254] on icon at bounding box center [357, 256] width 27 height 30
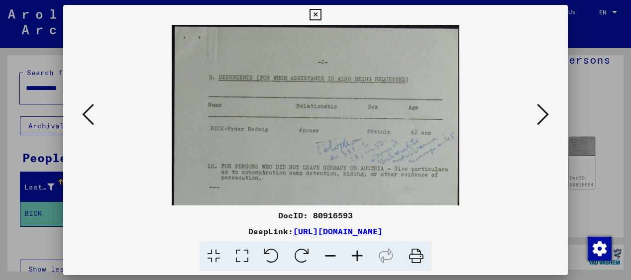
click at [356, 254] on icon at bounding box center [357, 256] width 27 height 30
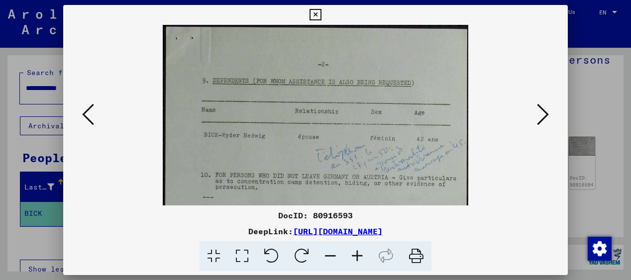
click at [356, 254] on icon at bounding box center [357, 256] width 27 height 30
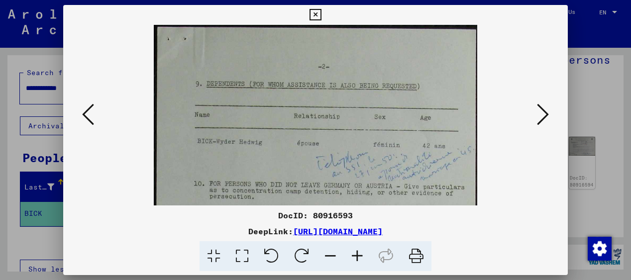
click at [356, 254] on icon at bounding box center [357, 256] width 27 height 30
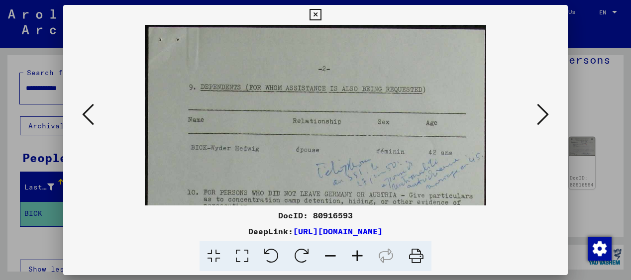
click at [356, 254] on icon at bounding box center [357, 256] width 27 height 30
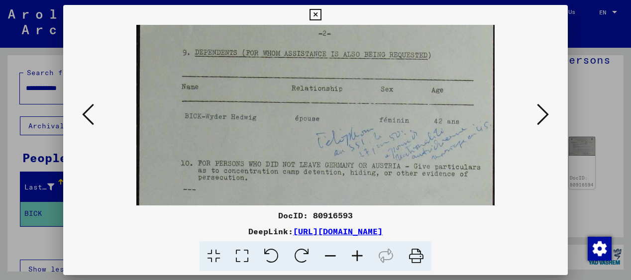
drag, startPoint x: 456, startPoint y: 166, endPoint x: 422, endPoint y: 127, distance: 51.4
click at [422, 127] on img at bounding box center [315, 239] width 359 height 504
click at [358, 252] on icon at bounding box center [357, 256] width 27 height 30
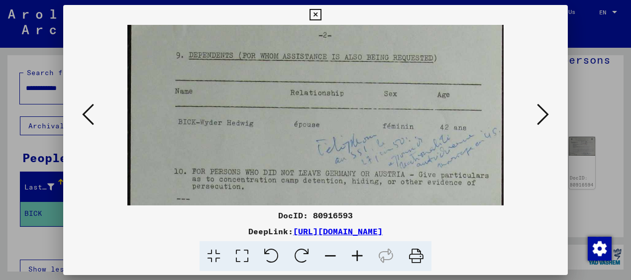
click at [358, 252] on icon at bounding box center [357, 256] width 27 height 30
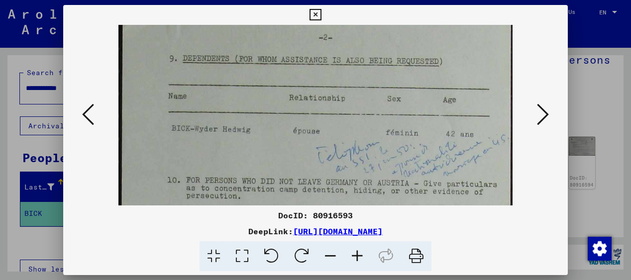
click at [358, 252] on icon at bounding box center [357, 256] width 27 height 30
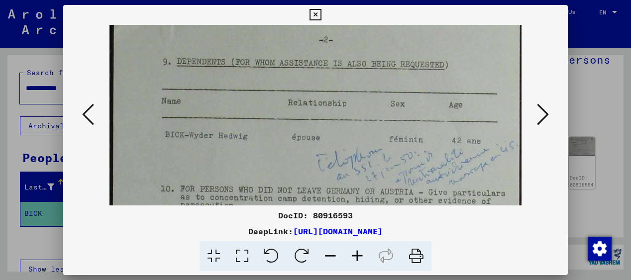
click at [358, 252] on icon at bounding box center [357, 256] width 27 height 30
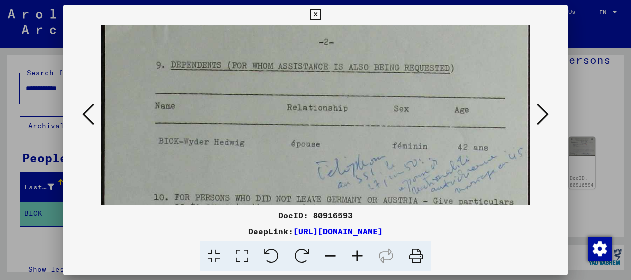
click at [358, 252] on icon at bounding box center [357, 256] width 27 height 30
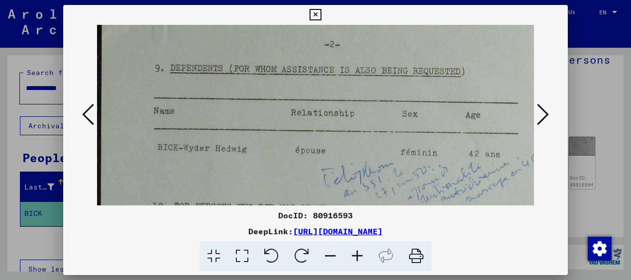
click at [358, 252] on icon at bounding box center [357, 256] width 27 height 30
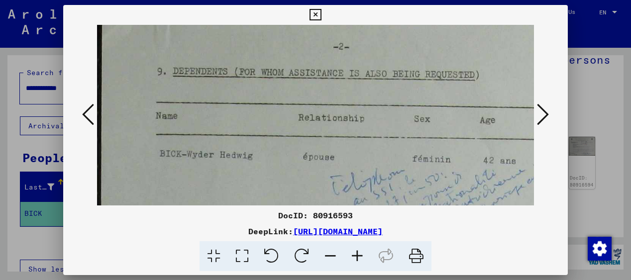
click at [358, 252] on icon at bounding box center [357, 256] width 27 height 30
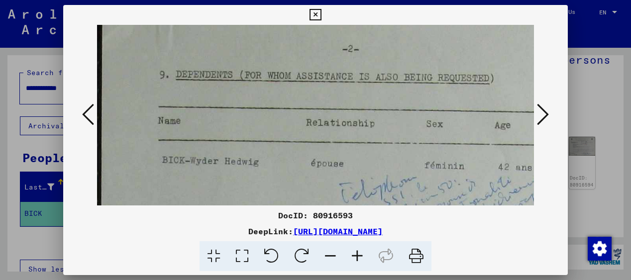
click at [358, 252] on icon at bounding box center [357, 256] width 27 height 30
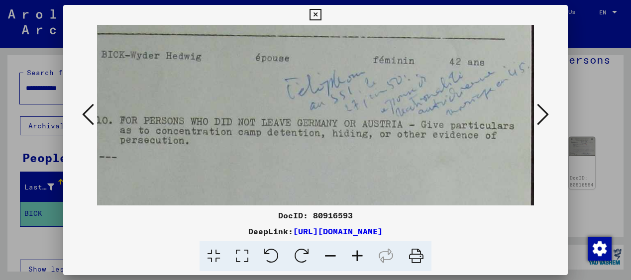
scroll to position [153, 63]
drag, startPoint x: 401, startPoint y: 173, endPoint x: 258, endPoint y: 58, distance: 183.6
click at [258, 58] on img at bounding box center [284, 223] width 500 height 703
click at [314, 13] on icon at bounding box center [314, 15] width 11 height 12
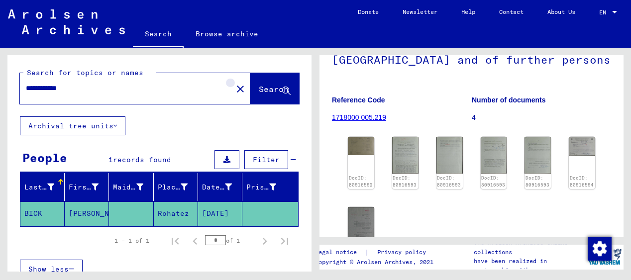
click at [234, 89] on mat-icon "close" at bounding box center [240, 89] width 12 height 12
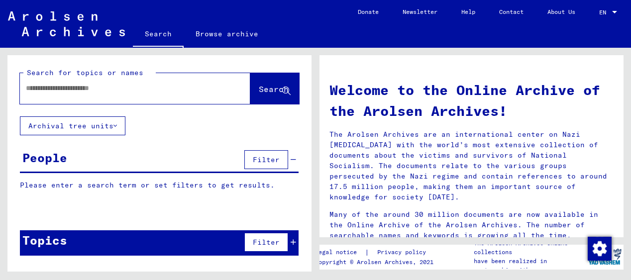
click at [55, 88] on input "text" at bounding box center [123, 88] width 194 height 10
type input "**********"
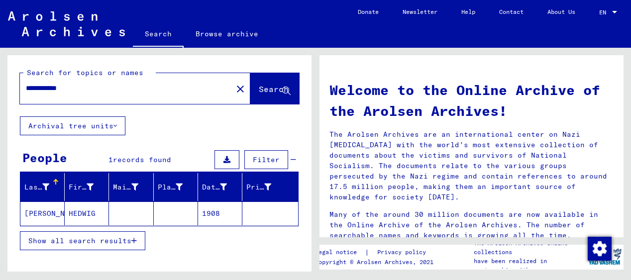
click at [40, 213] on mat-cell "[PERSON_NAME]" at bounding box center [42, 213] width 44 height 24
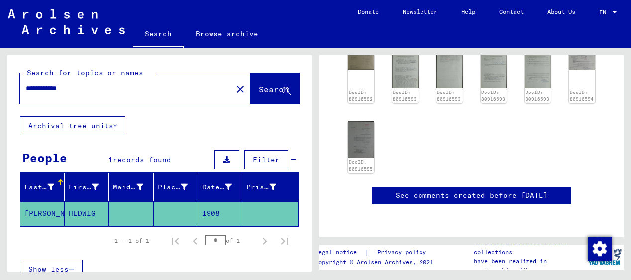
scroll to position [205, 0]
click at [361, 143] on img at bounding box center [360, 139] width 27 height 39
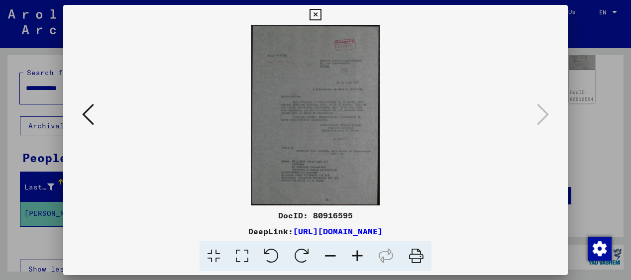
click at [359, 257] on icon at bounding box center [357, 256] width 27 height 30
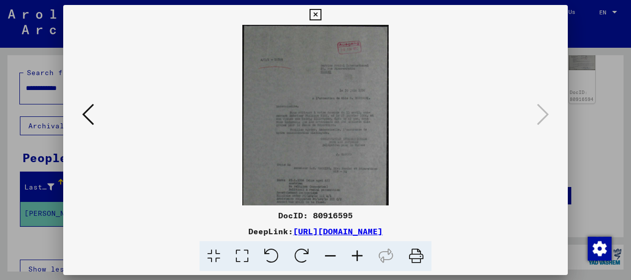
click at [359, 257] on icon at bounding box center [357, 256] width 27 height 30
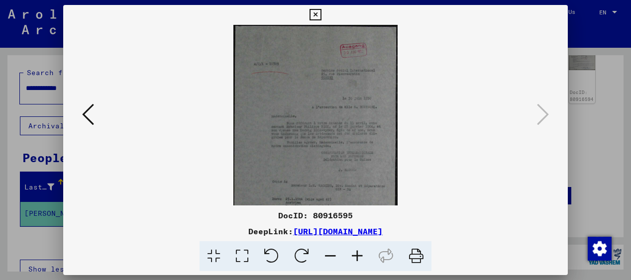
click at [359, 257] on icon at bounding box center [357, 256] width 27 height 30
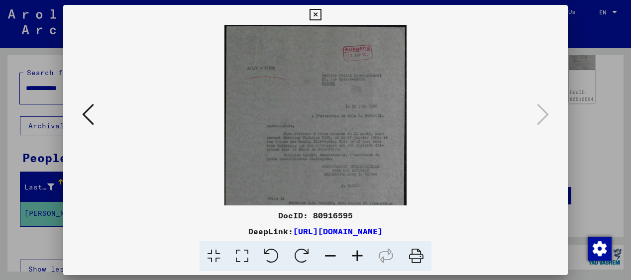
click at [359, 257] on icon at bounding box center [357, 256] width 27 height 30
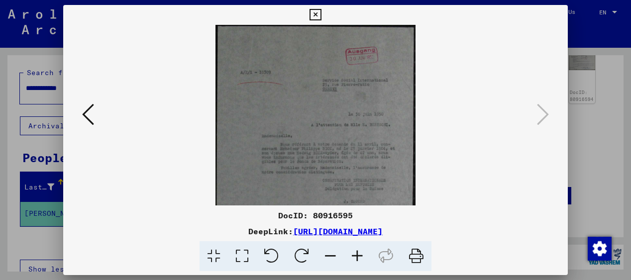
click at [359, 257] on icon at bounding box center [357, 256] width 27 height 30
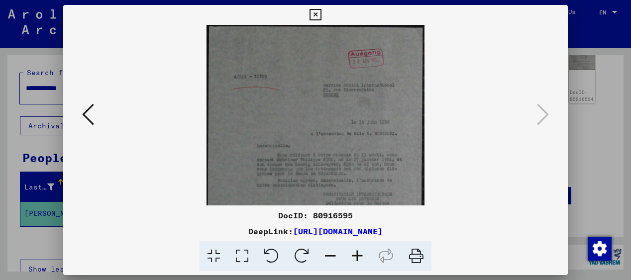
click at [359, 257] on icon at bounding box center [357, 256] width 27 height 30
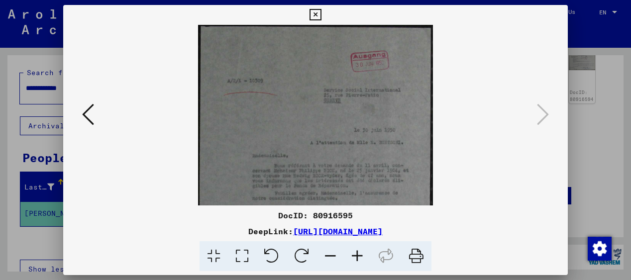
click at [359, 257] on icon at bounding box center [357, 256] width 27 height 30
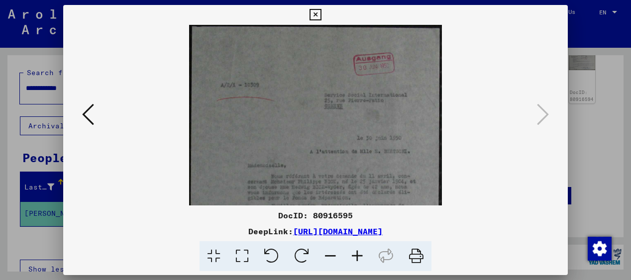
click at [359, 257] on icon at bounding box center [357, 256] width 27 height 30
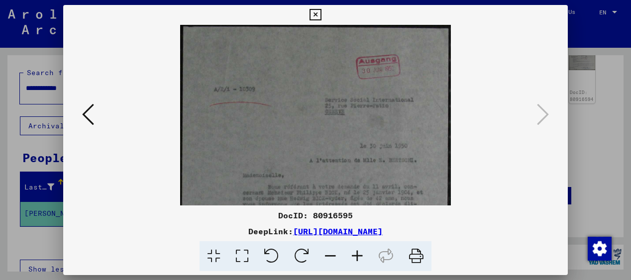
click at [359, 257] on icon at bounding box center [357, 256] width 27 height 30
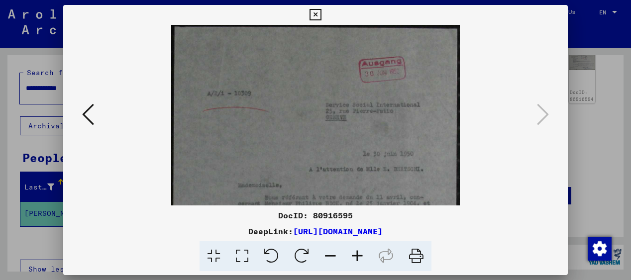
click at [359, 257] on icon at bounding box center [357, 256] width 27 height 30
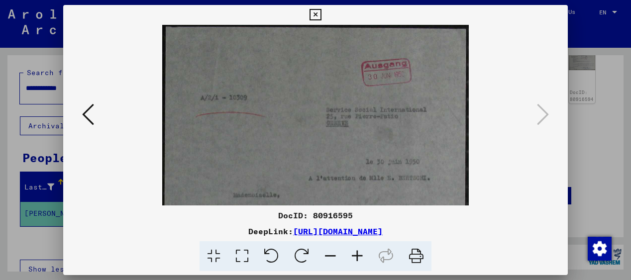
click at [359, 257] on icon at bounding box center [357, 256] width 27 height 30
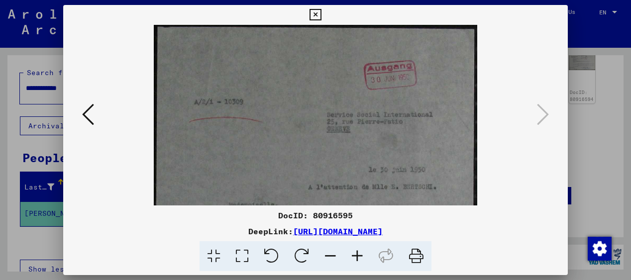
click at [359, 257] on icon at bounding box center [357, 256] width 27 height 30
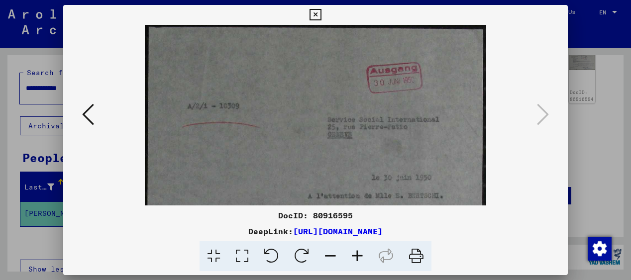
click at [359, 257] on icon at bounding box center [357, 256] width 27 height 30
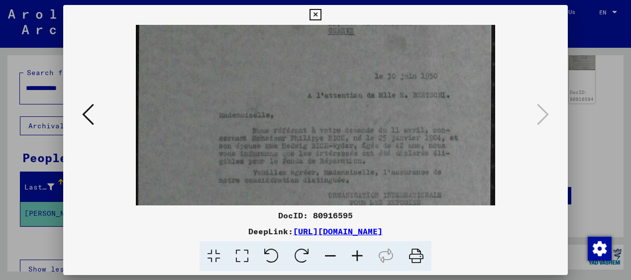
scroll to position [110, 0]
drag, startPoint x: 409, startPoint y: 163, endPoint x: 397, endPoint y: 53, distance: 110.6
click at [397, 53] on img at bounding box center [315, 167] width 359 height 504
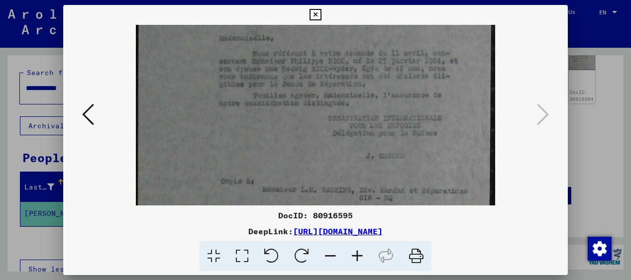
scroll to position [191, 0]
drag, startPoint x: 396, startPoint y: 145, endPoint x: 388, endPoint y: 64, distance: 81.4
click at [388, 64] on img at bounding box center [315, 86] width 359 height 504
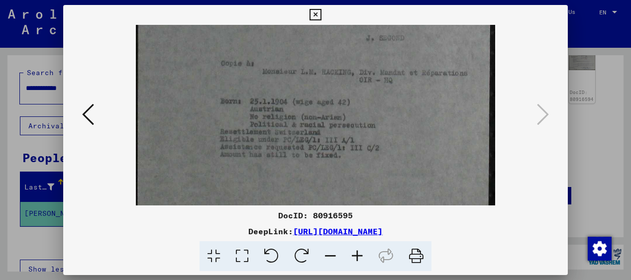
drag, startPoint x: 371, startPoint y: 148, endPoint x: 370, endPoint y: 33, distance: 114.4
click at [358, 256] on icon at bounding box center [357, 256] width 27 height 30
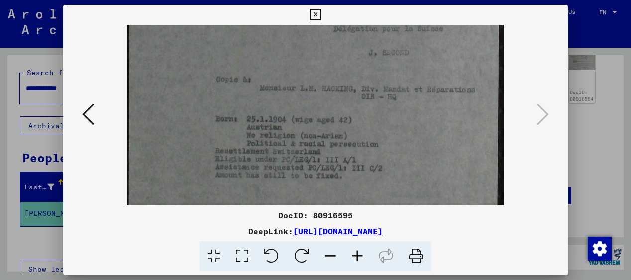
click at [358, 256] on icon at bounding box center [357, 256] width 27 height 30
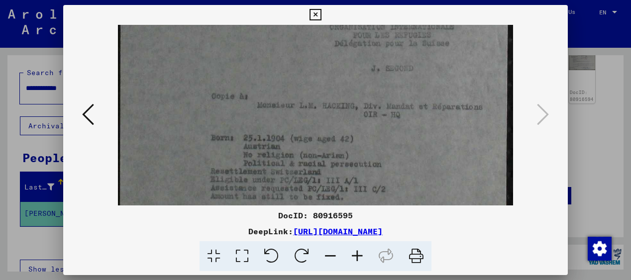
click at [358, 256] on icon at bounding box center [357, 256] width 27 height 30
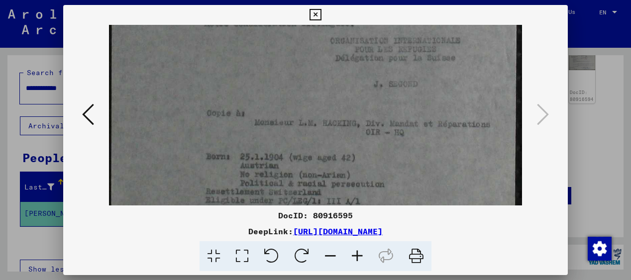
click at [358, 256] on icon at bounding box center [357, 256] width 27 height 30
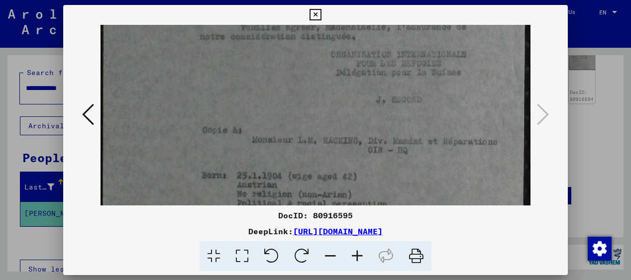
click at [358, 256] on icon at bounding box center [357, 256] width 27 height 30
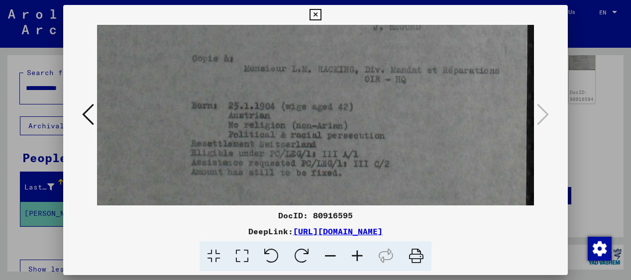
scroll to position [395, 11]
drag, startPoint x: 382, startPoint y: 154, endPoint x: 368, endPoint y: 64, distance: 91.2
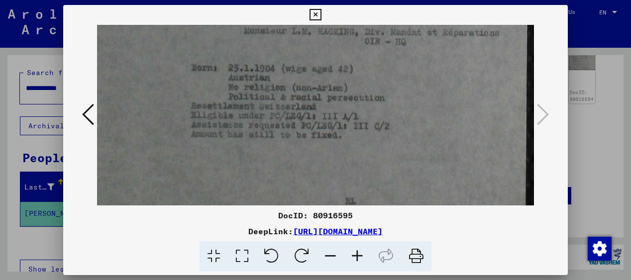
scroll to position [433, 11]
drag, startPoint x: 359, startPoint y: 142, endPoint x: 355, endPoint y: 104, distance: 38.0
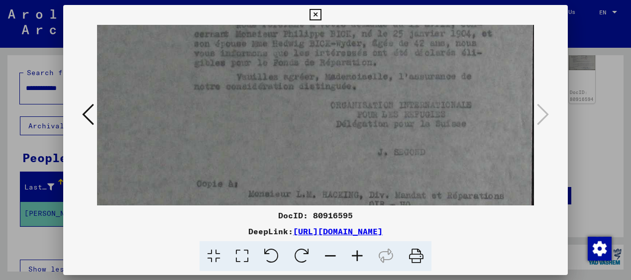
drag, startPoint x: 322, startPoint y: 78, endPoint x: 323, endPoint y: 213, distance: 135.3
click at [323, 213] on div "DocID: 80916595 DeepLink: [URL][DOMAIN_NAME]" at bounding box center [315, 138] width 504 height 267
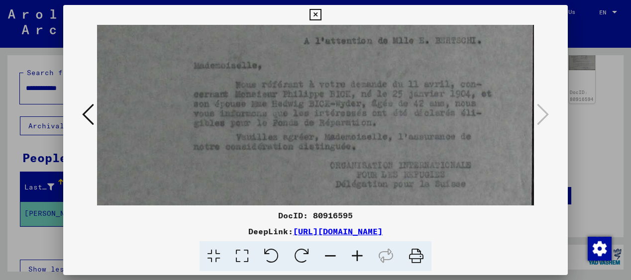
drag, startPoint x: 322, startPoint y: 142, endPoint x: 322, endPoint y: 202, distance: 60.2
click at [322, 202] on img at bounding box center [314, 130] width 448 height 628
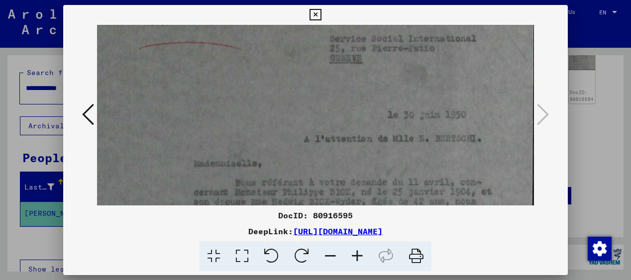
drag, startPoint x: 330, startPoint y: 125, endPoint x: 329, endPoint y: 222, distance: 97.5
click at [329, 222] on div "DocID: 80916595 DeepLink: [URL][DOMAIN_NAME]" at bounding box center [315, 138] width 504 height 267
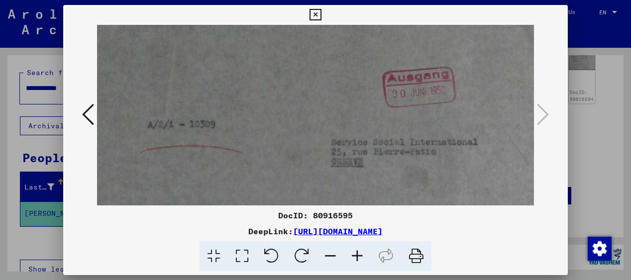
drag, startPoint x: 340, startPoint y: 109, endPoint x: 341, endPoint y: 213, distance: 103.5
click at [342, 213] on div "DocID: 80916595 DeepLink: [URL][DOMAIN_NAME]" at bounding box center [315, 138] width 504 height 267
click at [85, 113] on icon at bounding box center [88, 114] width 12 height 24
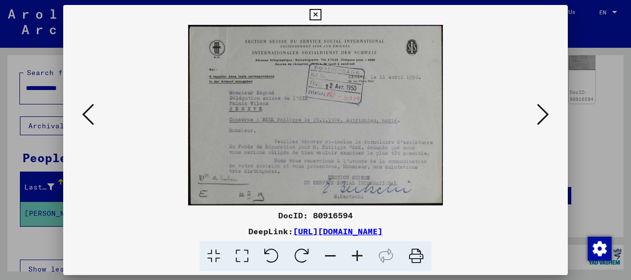
scroll to position [0, 0]
click at [85, 113] on icon at bounding box center [88, 114] width 12 height 24
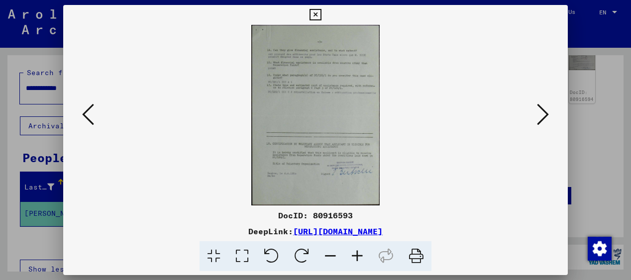
click at [85, 113] on icon at bounding box center [88, 114] width 12 height 24
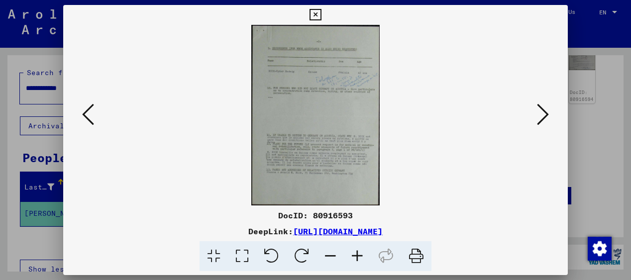
click at [85, 113] on icon at bounding box center [88, 114] width 12 height 24
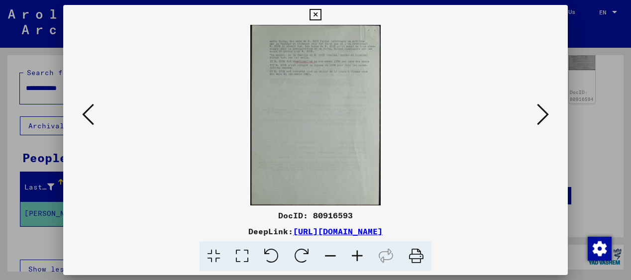
click at [85, 113] on icon at bounding box center [88, 114] width 12 height 24
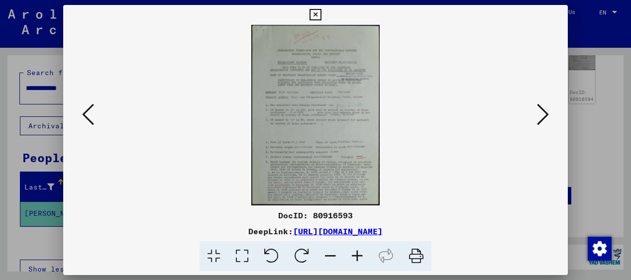
click at [85, 113] on icon at bounding box center [88, 114] width 12 height 24
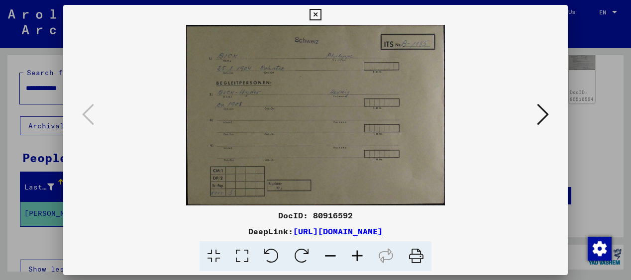
click at [314, 13] on icon at bounding box center [314, 15] width 11 height 12
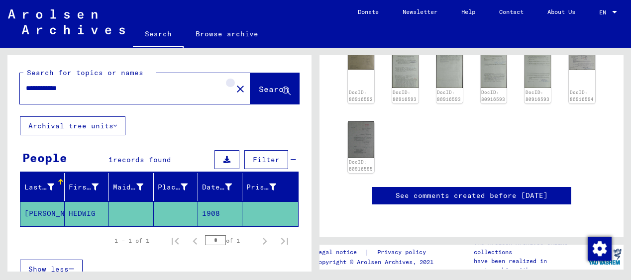
click at [234, 86] on mat-icon "close" at bounding box center [240, 89] width 12 height 12
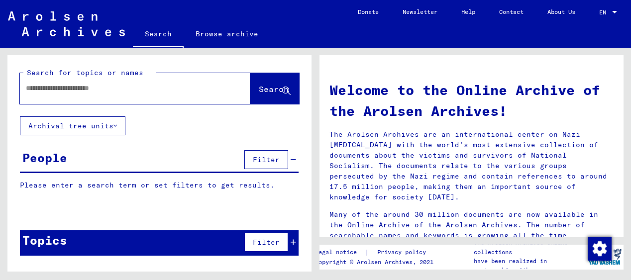
click at [54, 91] on input "text" at bounding box center [123, 88] width 194 height 10
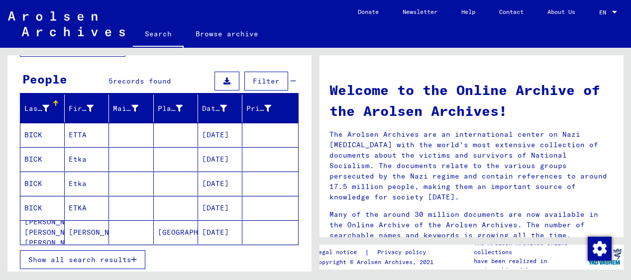
scroll to position [77, 0]
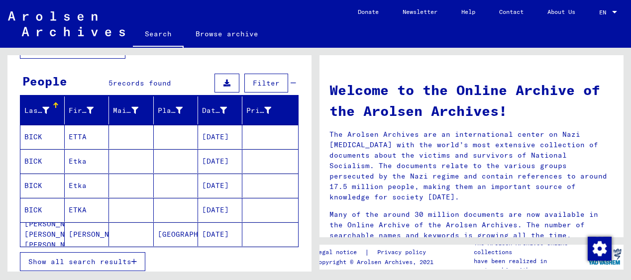
click at [35, 134] on mat-cell "BICK" at bounding box center [42, 137] width 44 height 24
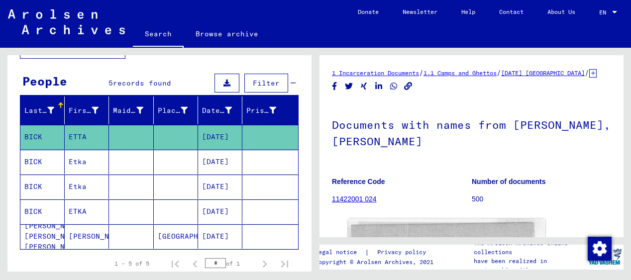
click at [35, 161] on mat-cell "BICK" at bounding box center [42, 162] width 44 height 24
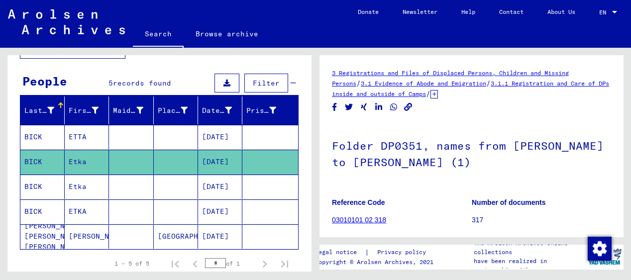
click at [37, 178] on mat-cell "BICK" at bounding box center [42, 187] width 44 height 24
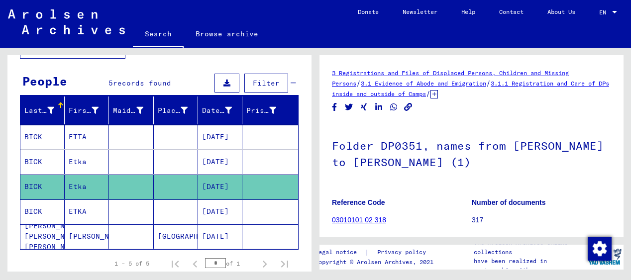
click at [39, 206] on mat-cell "BICK" at bounding box center [42, 211] width 44 height 24
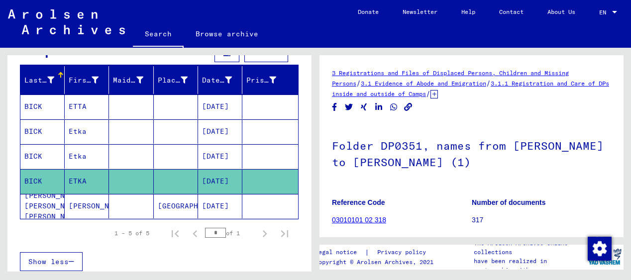
scroll to position [109, 0]
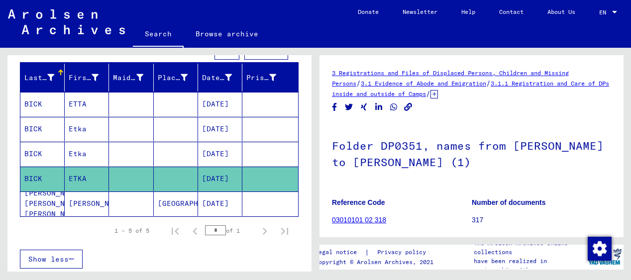
click at [38, 205] on mat-cell "[PERSON_NAME] [PERSON_NAME] [PERSON_NAME]" at bounding box center [42, 203] width 44 height 24
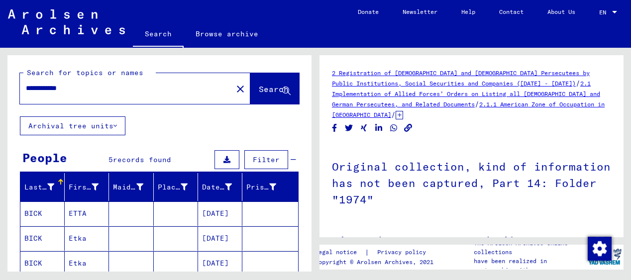
click at [81, 90] on input "**********" at bounding box center [126, 88] width 200 height 10
type input "**********"
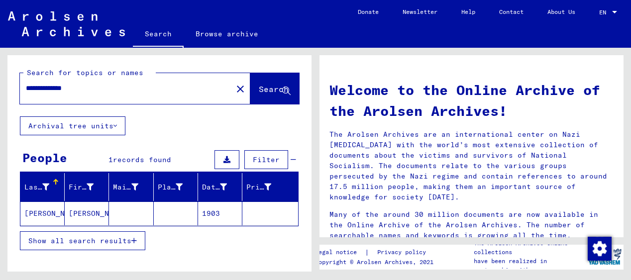
click at [33, 211] on mat-cell "[PERSON_NAME]" at bounding box center [42, 213] width 44 height 24
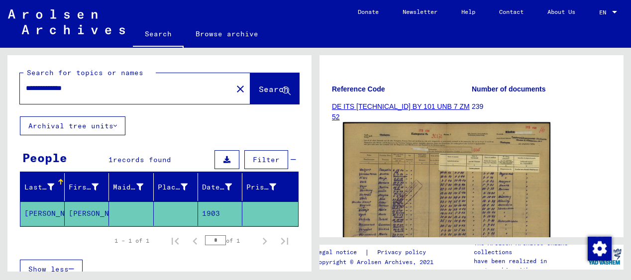
scroll to position [135, 0]
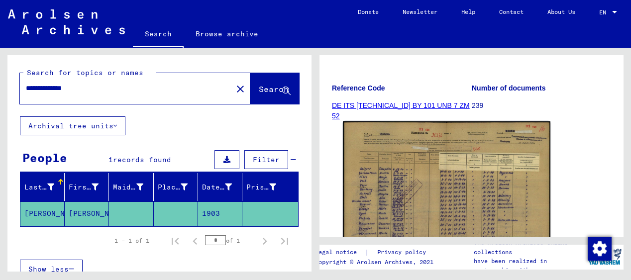
click at [431, 177] on img at bounding box center [446, 193] width 207 height 145
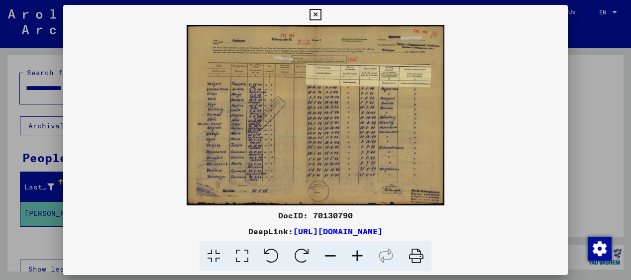
click at [356, 256] on icon at bounding box center [357, 256] width 27 height 30
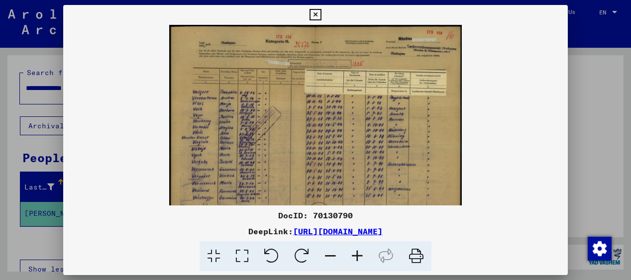
click at [356, 256] on icon at bounding box center [357, 256] width 27 height 30
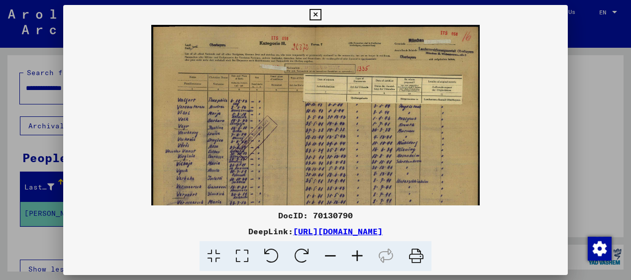
click at [356, 256] on icon at bounding box center [357, 256] width 27 height 30
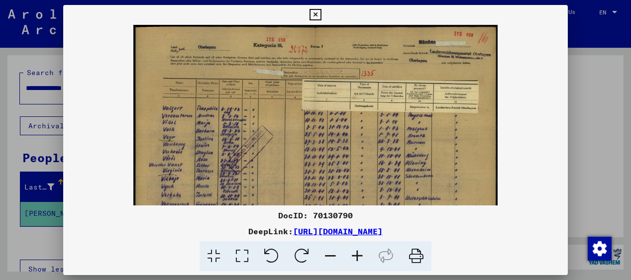
click at [356, 256] on icon at bounding box center [357, 256] width 27 height 30
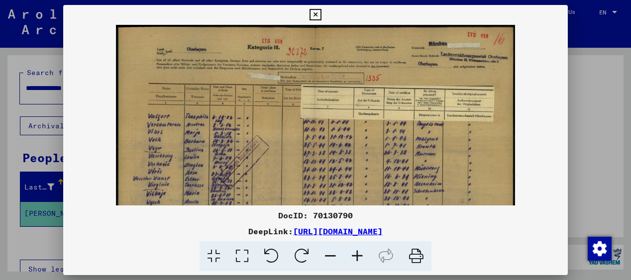
click at [356, 256] on icon at bounding box center [357, 256] width 27 height 30
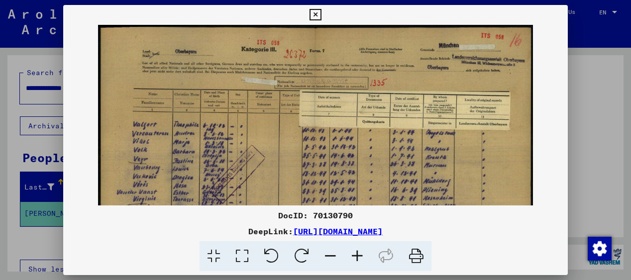
click at [356, 256] on icon at bounding box center [357, 256] width 27 height 30
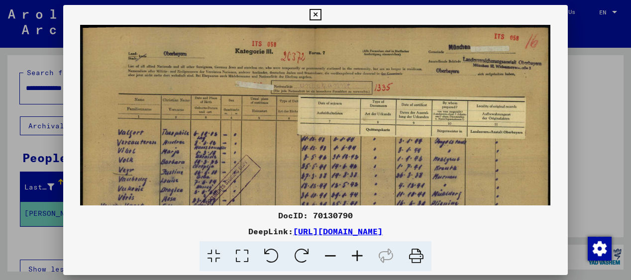
click at [356, 256] on icon at bounding box center [357, 256] width 27 height 30
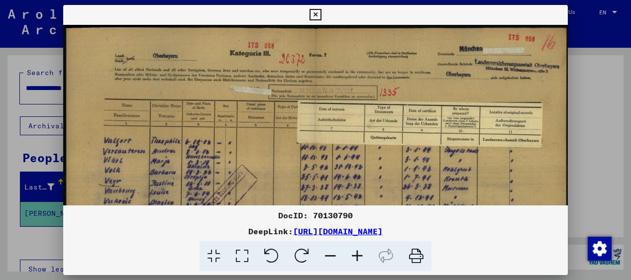
click at [356, 256] on icon at bounding box center [357, 256] width 27 height 30
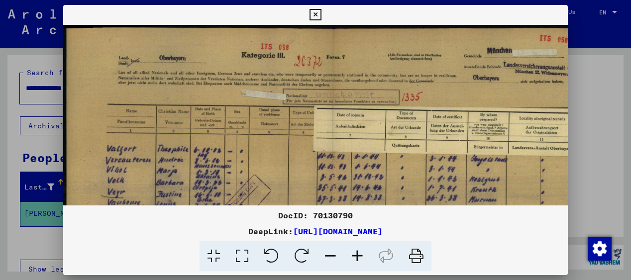
click at [356, 256] on icon at bounding box center [357, 256] width 27 height 30
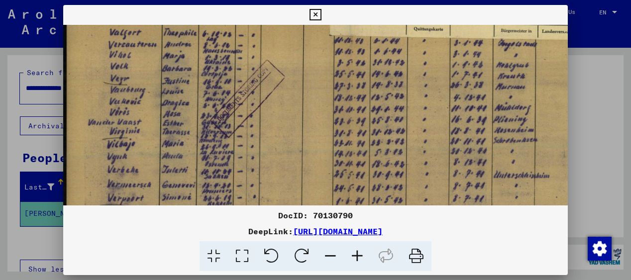
scroll to position [125, 0]
drag, startPoint x: 288, startPoint y: 168, endPoint x: 292, endPoint y: 42, distance: 125.9
click at [292, 42] on img at bounding box center [351, 102] width 576 height 404
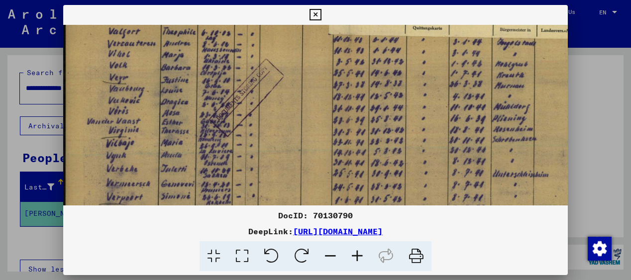
click at [315, 11] on icon at bounding box center [314, 15] width 11 height 12
